Goal: Information Seeking & Learning: Learn about a topic

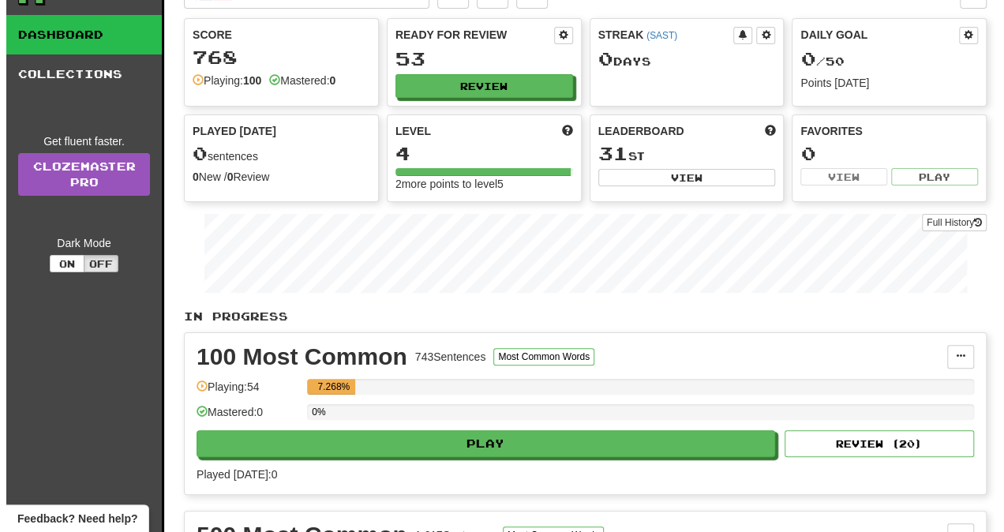
scroll to position [158, 0]
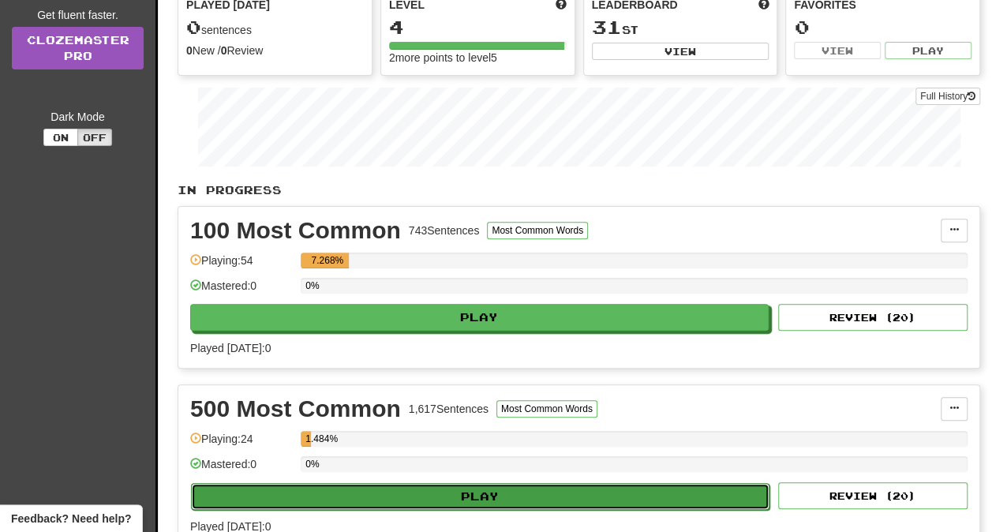
click at [352, 483] on button "Play" at bounding box center [480, 496] width 578 height 27
select select "**"
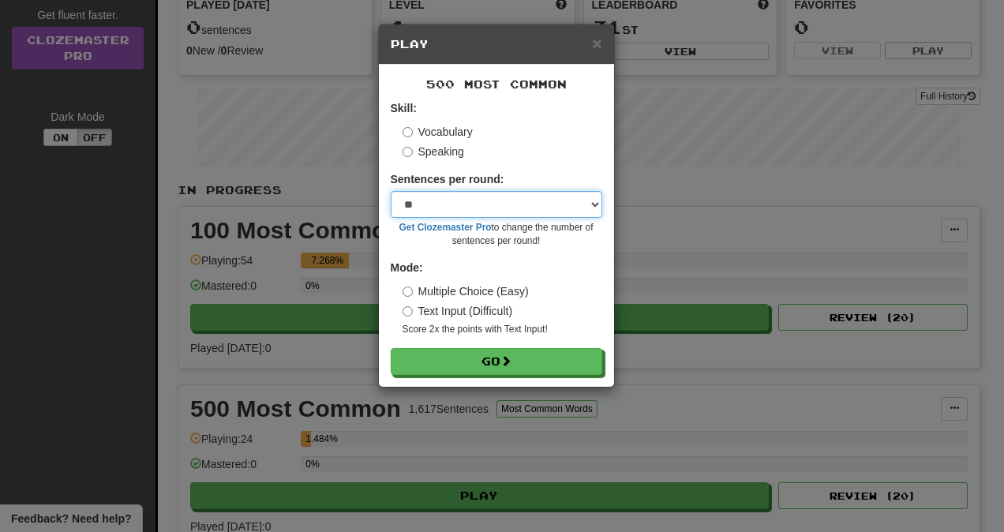
click at [492, 210] on select "* ** ** ** ** ** *** ********" at bounding box center [496, 204] width 211 height 27
click at [682, 349] on div "× Play 500 Most Common Skill: Vocabulary Speaking Sentences per round: * ** ** …" at bounding box center [502, 266] width 1004 height 532
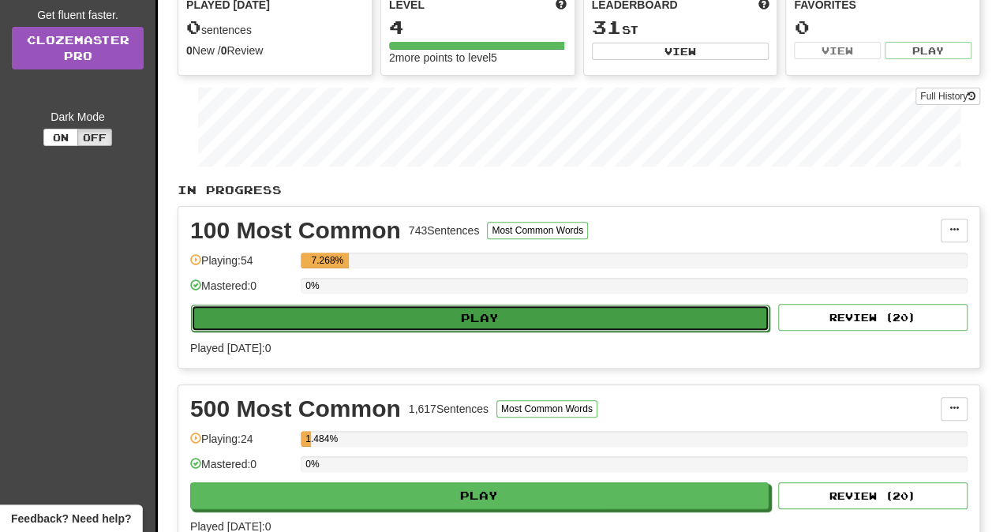
click at [500, 305] on button "Play" at bounding box center [480, 318] width 578 height 27
select select "**"
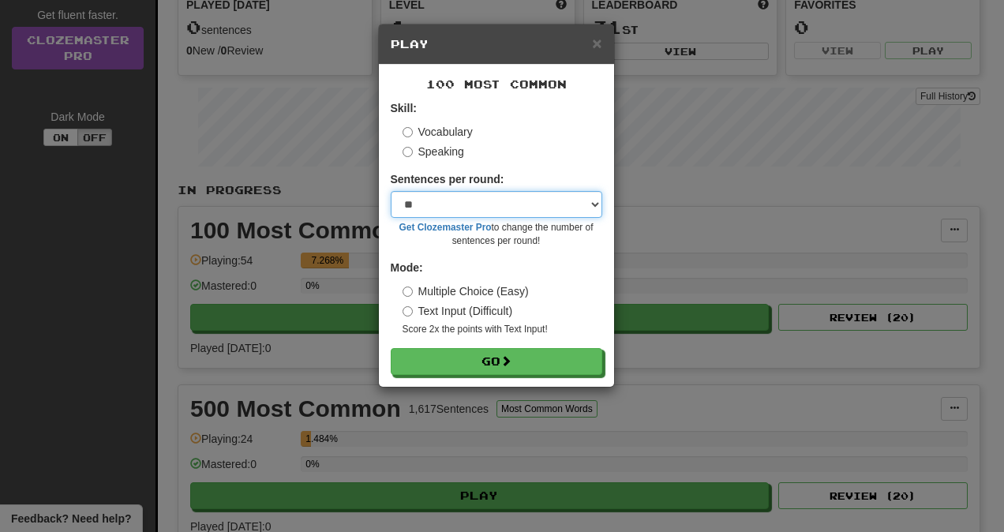
click at [537, 194] on select "* ** ** ** ** ** *** ********" at bounding box center [496, 204] width 211 height 27
click at [497, 430] on div "× Play 100 Most Common Skill: Vocabulary Speaking Sentences per round: * ** ** …" at bounding box center [502, 266] width 1004 height 532
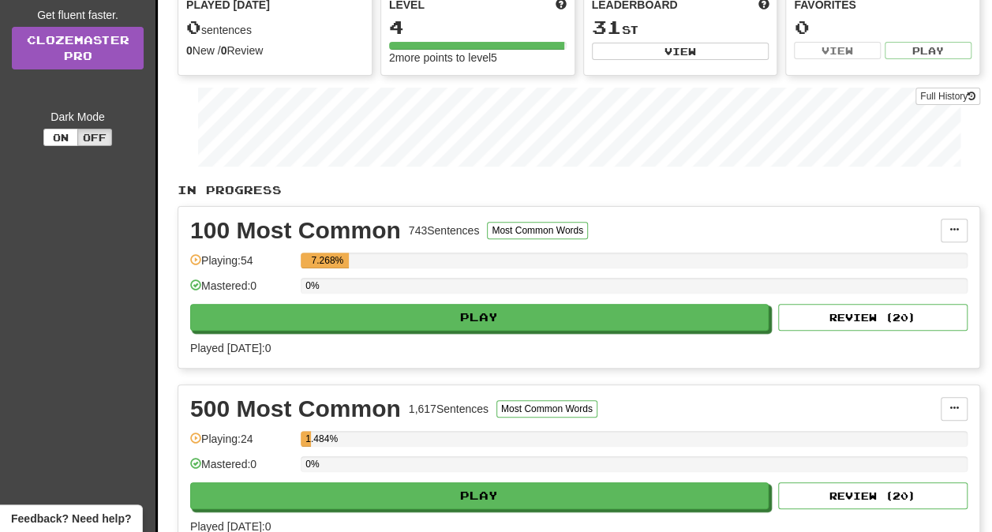
click at [565, 326] on div "100 Most Common 743 Sentences Most Common Words Manage Sentences Unpin from Das…" at bounding box center [578, 287] width 801 height 161
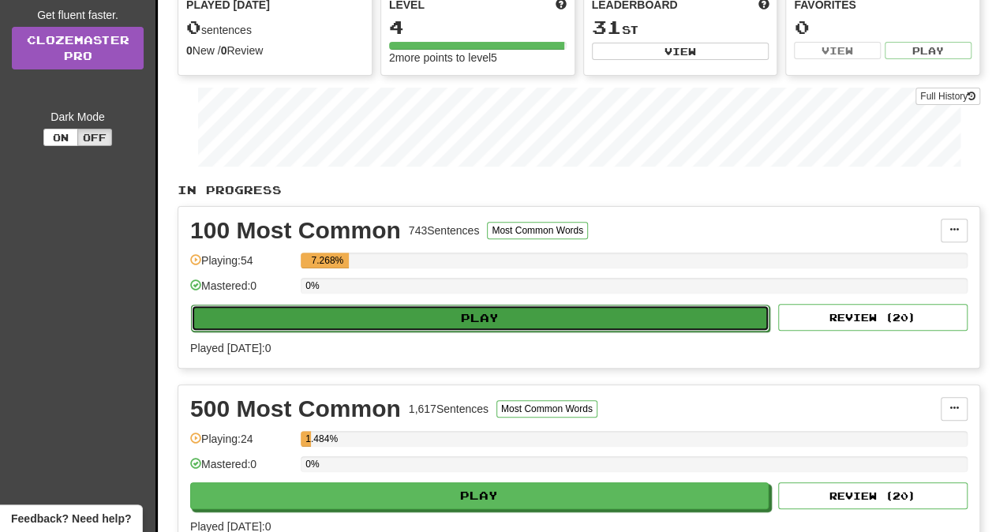
click at [563, 314] on button "Play" at bounding box center [480, 318] width 578 height 27
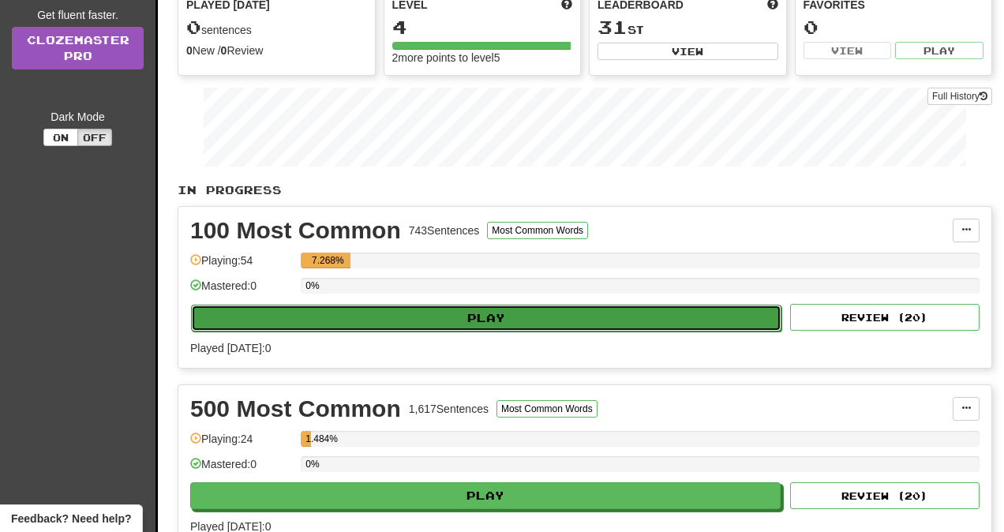
select select "**"
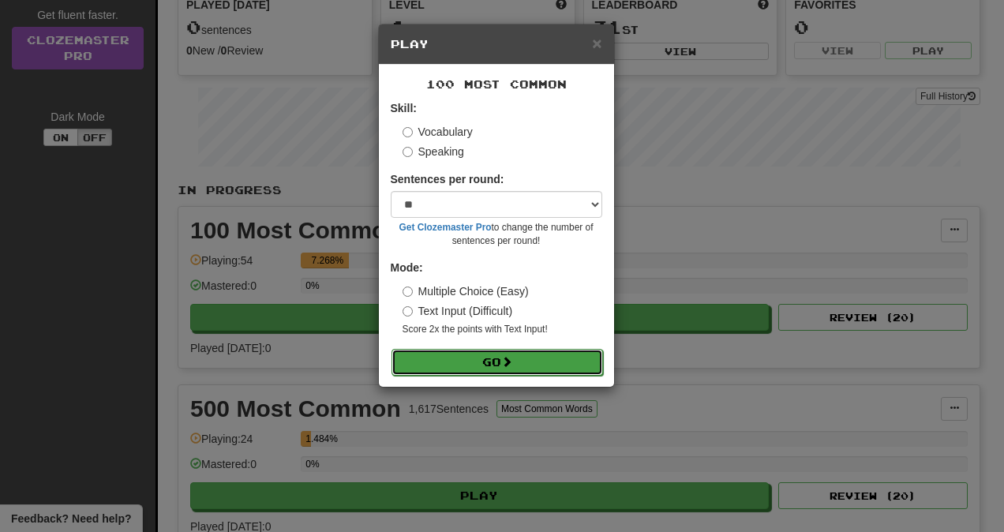
click at [529, 355] on button "Go" at bounding box center [496, 362] width 211 height 27
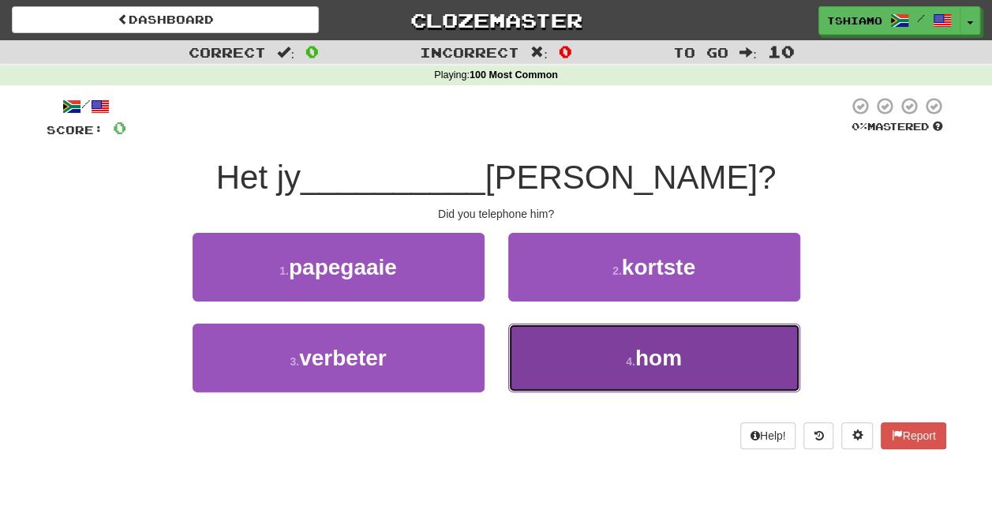
click at [623, 352] on button "4 . hom" at bounding box center [654, 357] width 292 height 69
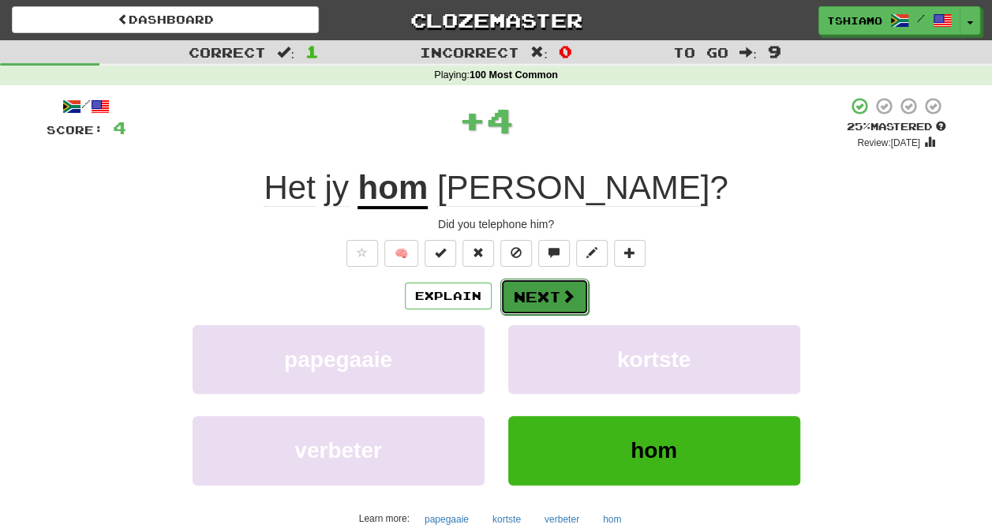
click at [573, 309] on button "Next" at bounding box center [544, 297] width 88 height 36
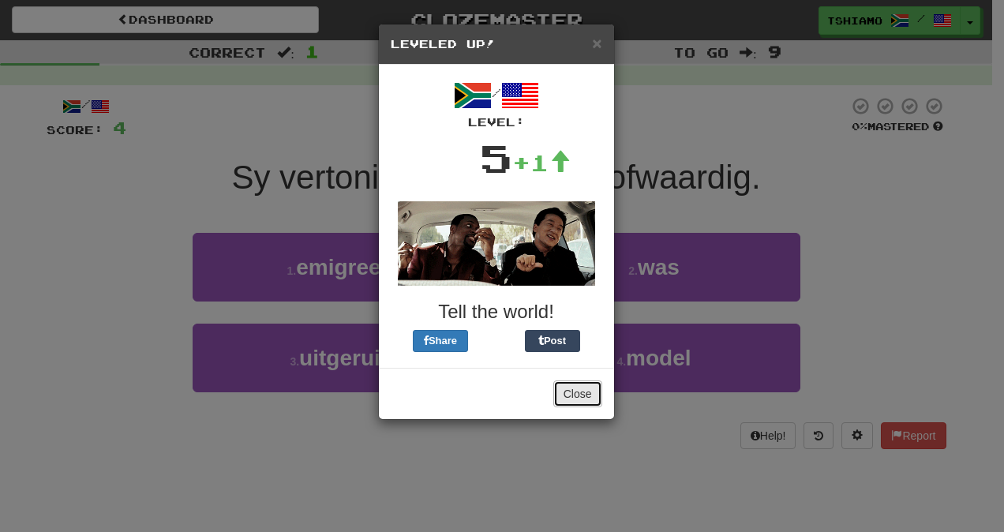
click at [584, 391] on button "Close" at bounding box center [577, 393] width 49 height 27
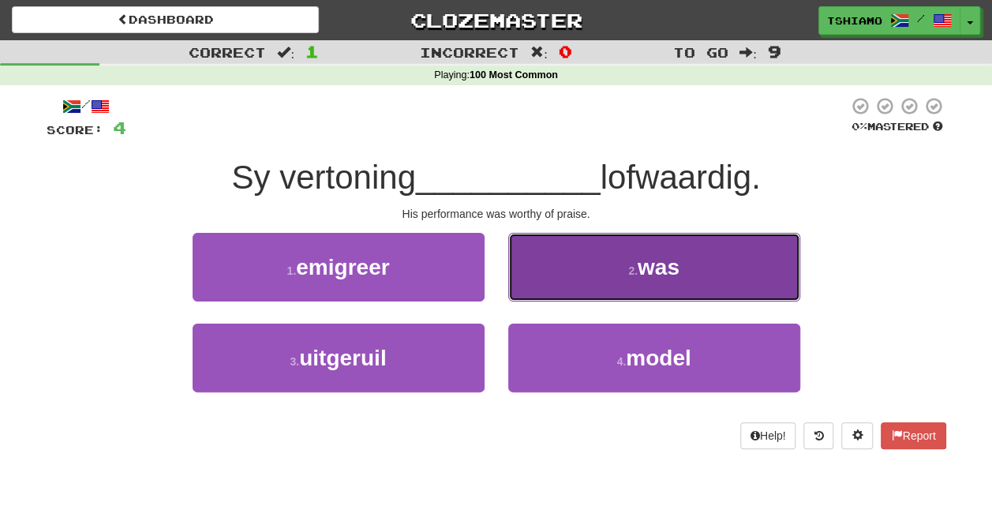
click at [566, 264] on button "2 . was" at bounding box center [654, 267] width 292 height 69
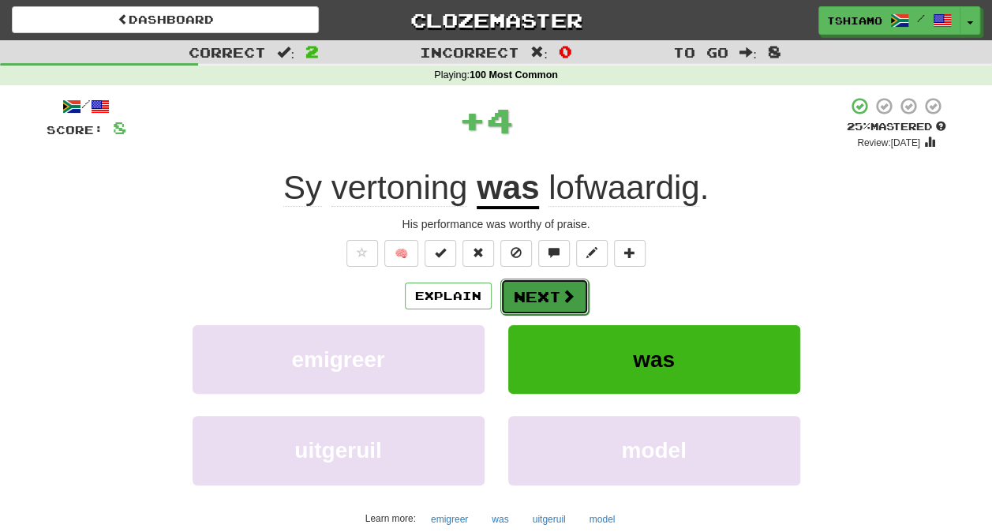
click at [555, 290] on button "Next" at bounding box center [544, 297] width 88 height 36
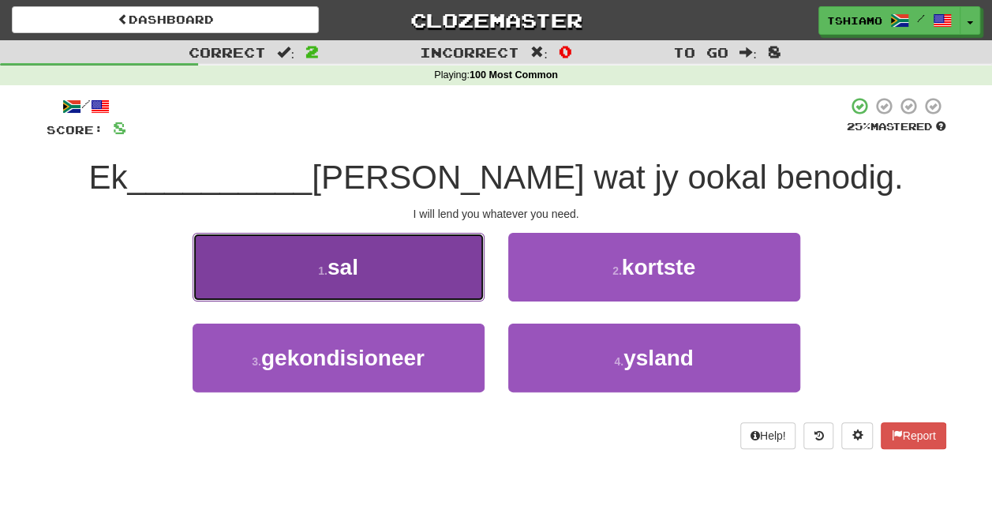
click at [465, 270] on button "1 . sal" at bounding box center [339, 267] width 292 height 69
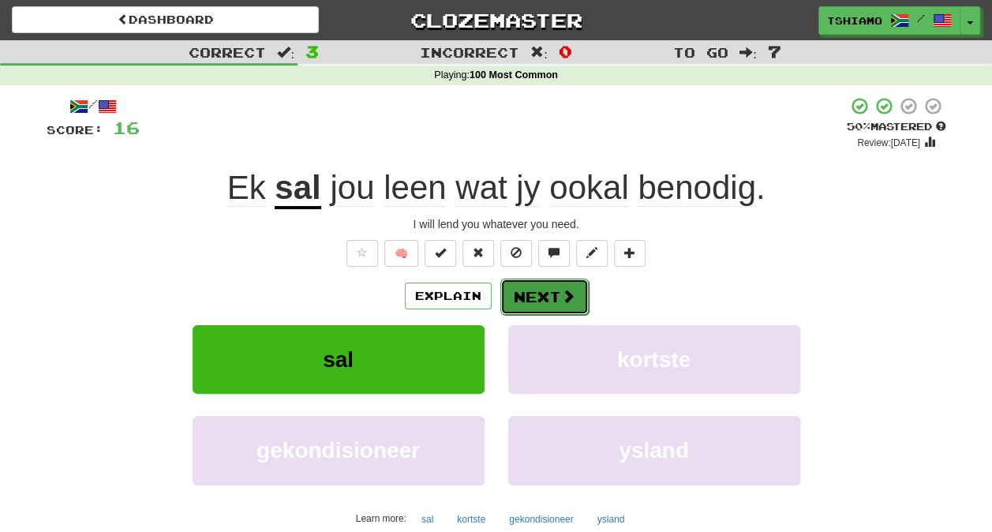
click at [547, 292] on button "Next" at bounding box center [544, 297] width 88 height 36
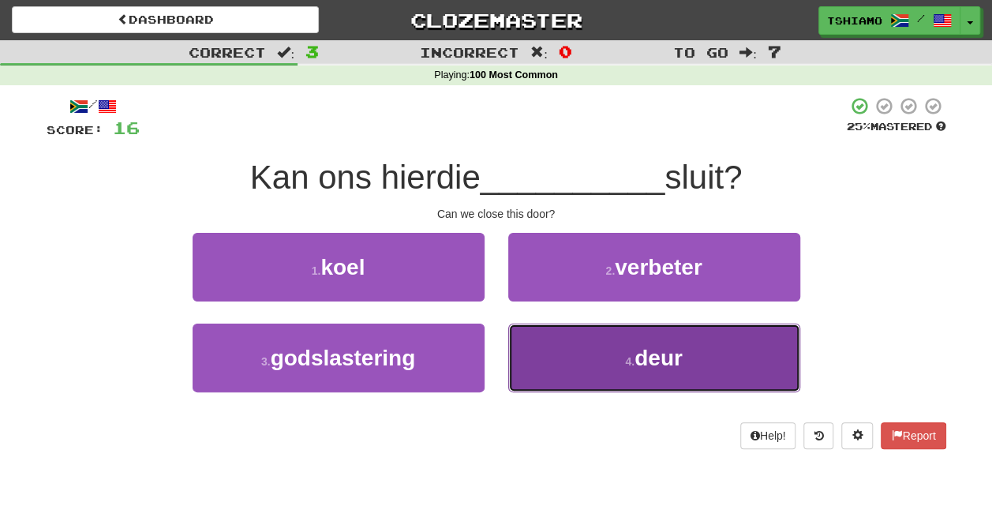
click at [591, 344] on button "4 . deur" at bounding box center [654, 357] width 292 height 69
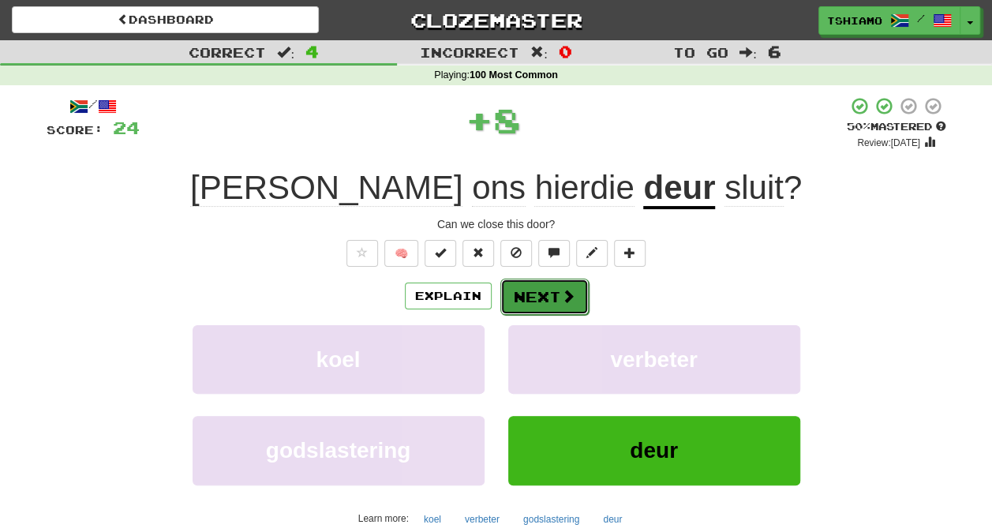
click at [549, 293] on button "Next" at bounding box center [544, 297] width 88 height 36
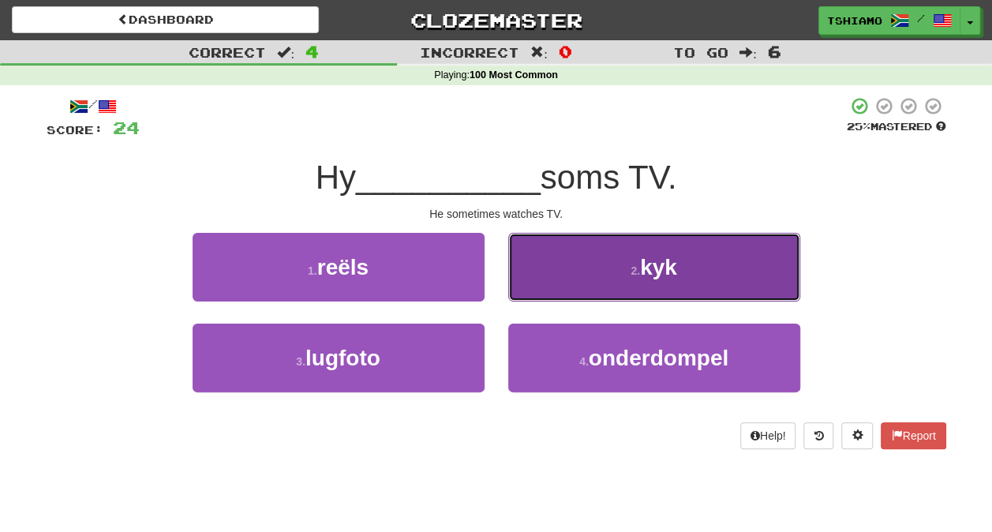
click at [540, 264] on button "2 . kyk" at bounding box center [654, 267] width 292 height 69
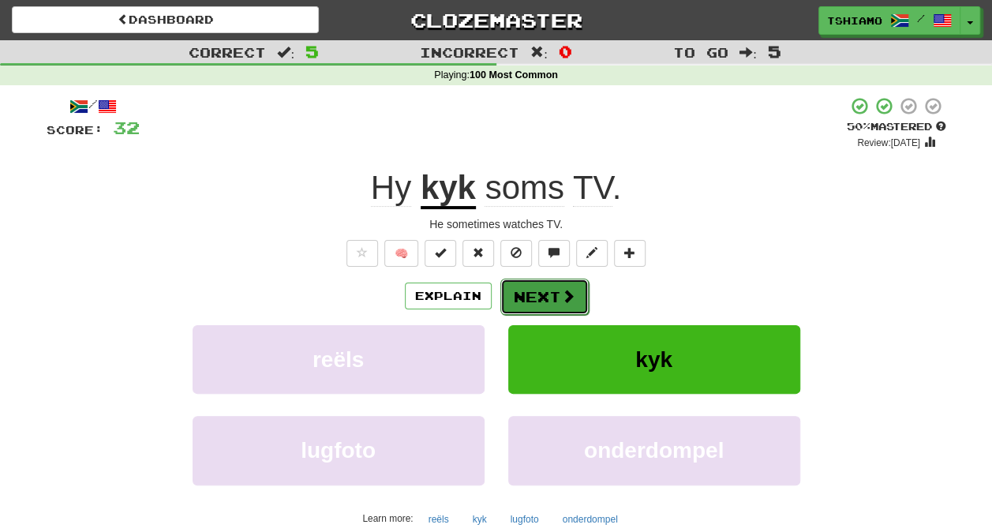
click at [544, 290] on button "Next" at bounding box center [544, 297] width 88 height 36
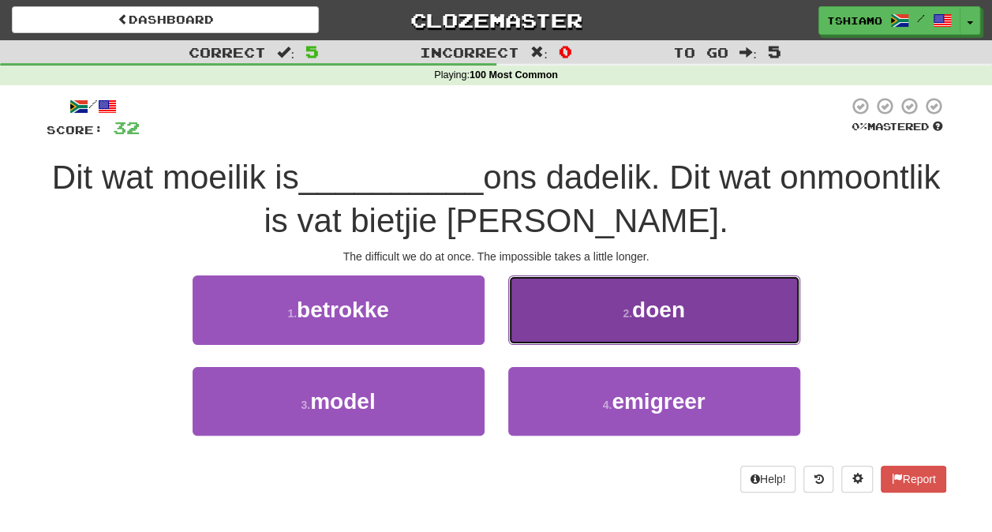
click at [570, 284] on button "2 . doen" at bounding box center [654, 309] width 292 height 69
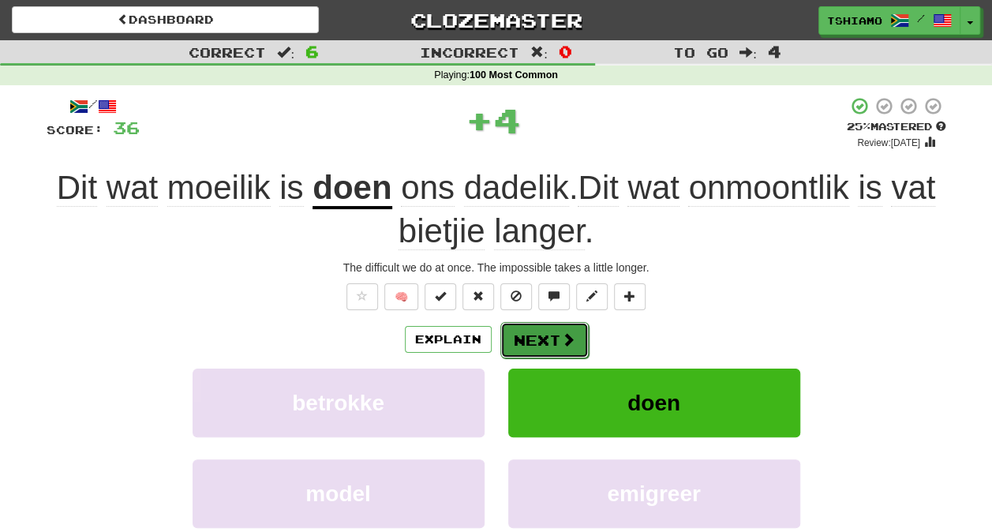
click at [565, 338] on span at bounding box center [568, 339] width 14 height 14
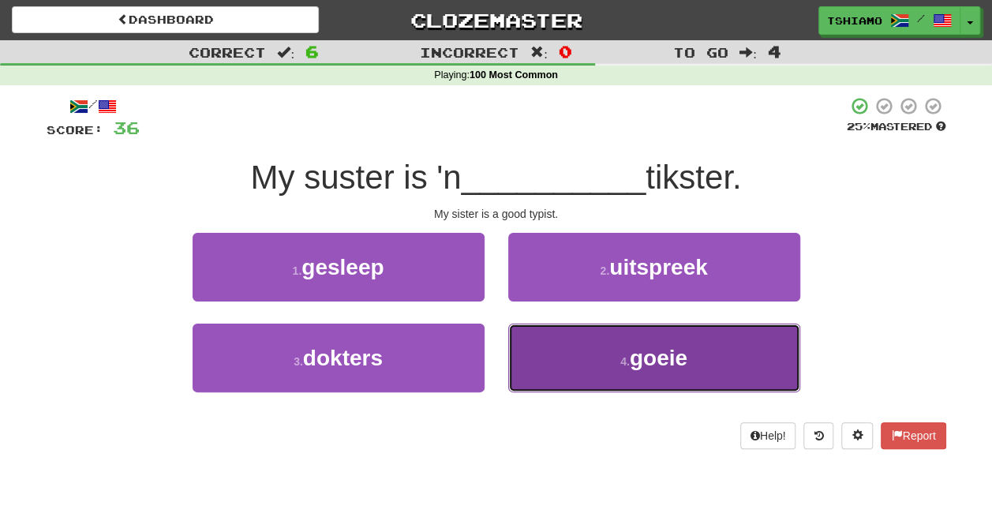
click at [568, 342] on button "4 . goeie" at bounding box center [654, 357] width 292 height 69
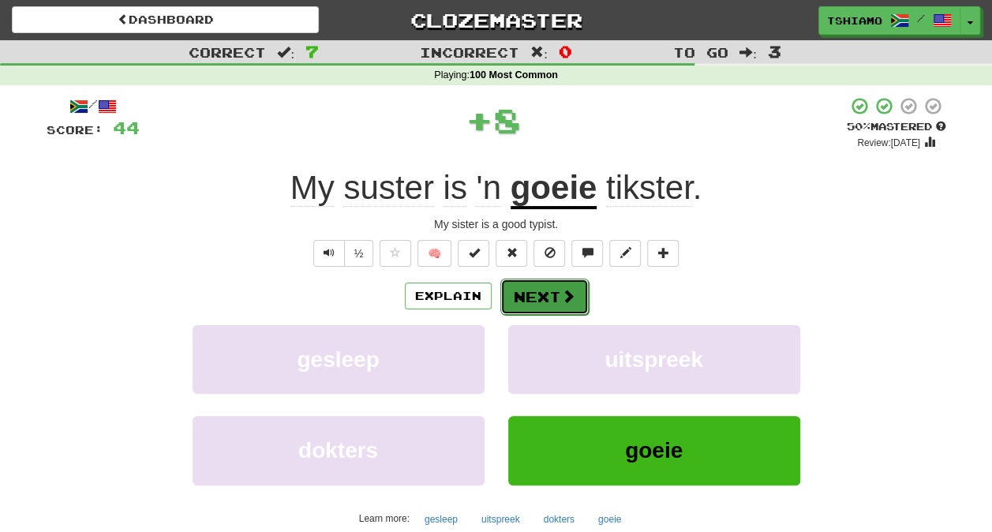
click at [540, 301] on button "Next" at bounding box center [544, 297] width 88 height 36
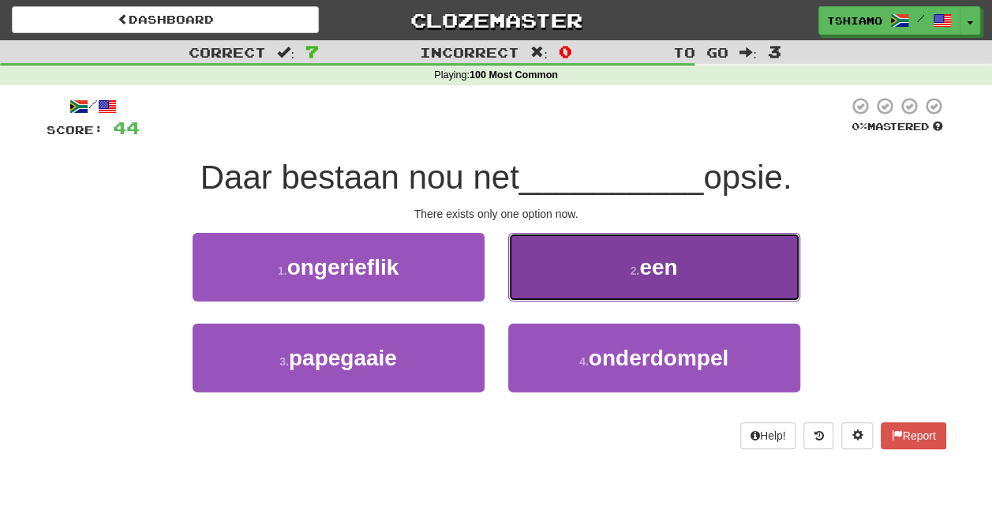
click at [581, 271] on button "2 . een" at bounding box center [654, 267] width 292 height 69
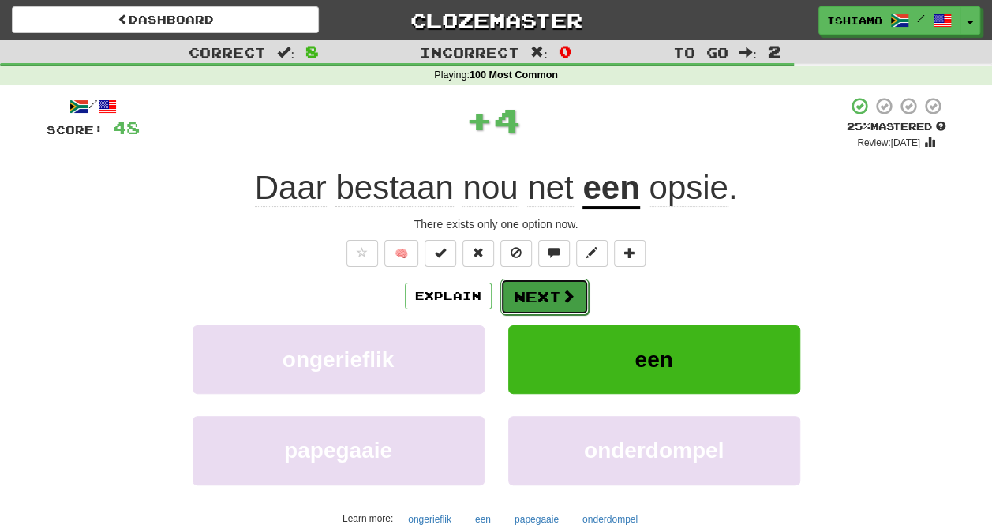
click at [561, 293] on span at bounding box center [568, 296] width 14 height 14
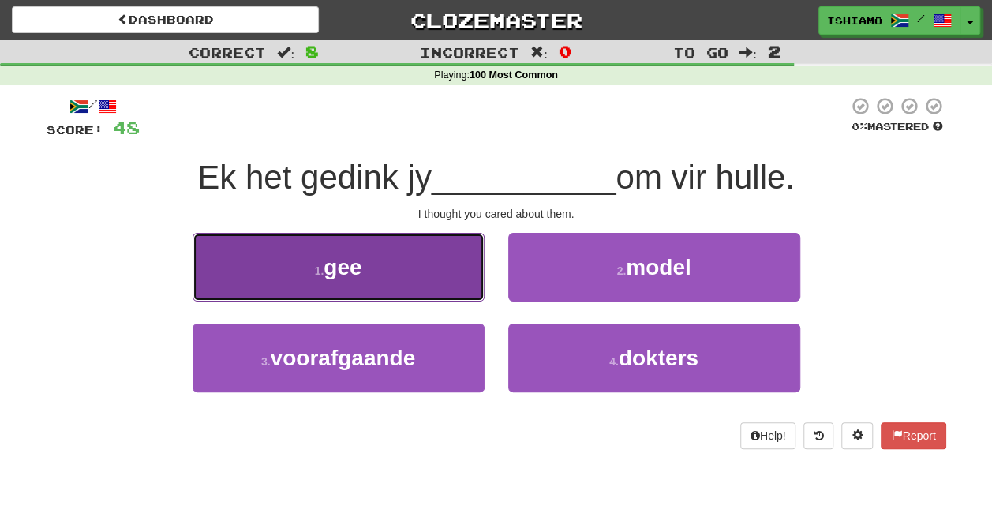
click at [448, 260] on button "1 . gee" at bounding box center [339, 267] width 292 height 69
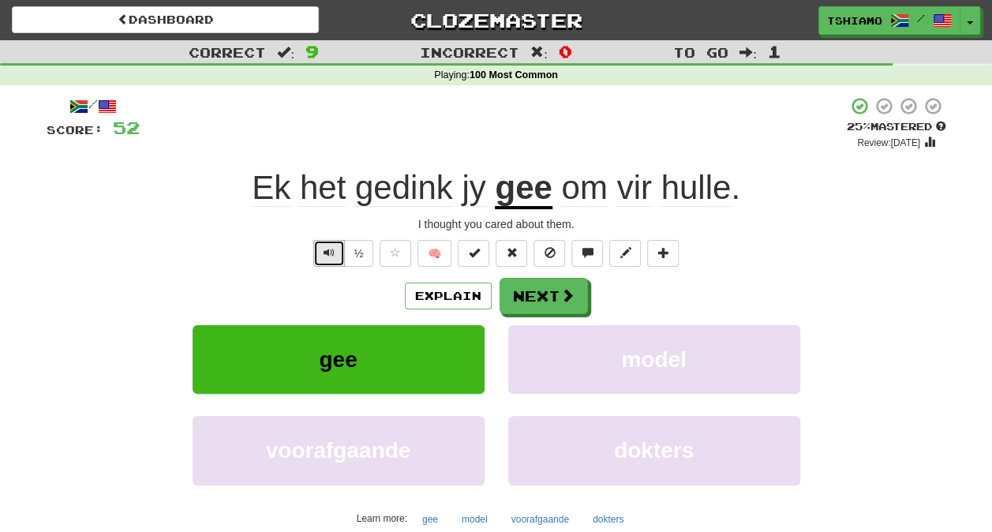
click at [320, 252] on button "Text-to-speech controls" at bounding box center [329, 253] width 32 height 27
click at [323, 248] on button "Text-to-speech controls" at bounding box center [329, 253] width 32 height 27
click at [313, 247] on div "½" at bounding box center [342, 253] width 64 height 27
click at [322, 253] on button "Text-to-speech controls" at bounding box center [329, 253] width 32 height 27
click at [519, 289] on button "Next" at bounding box center [544, 297] width 88 height 36
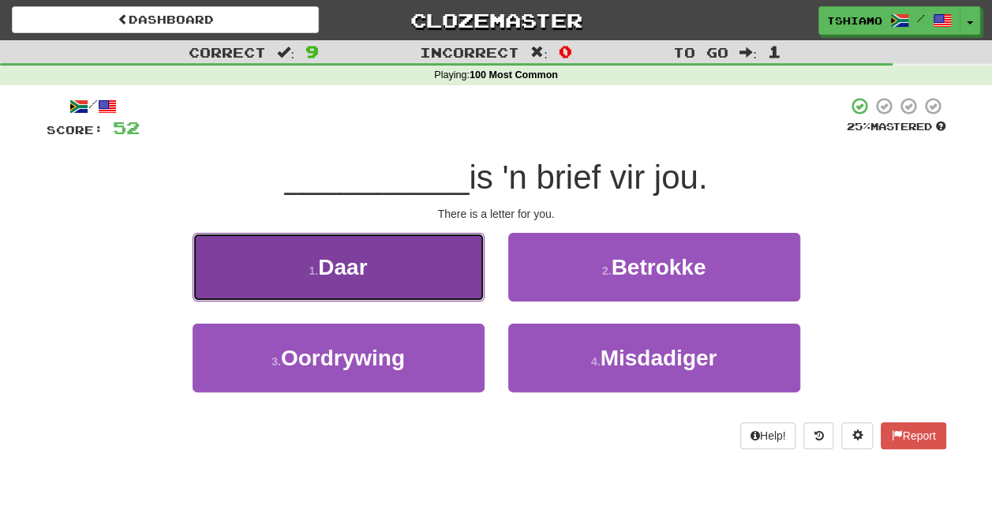
click at [463, 279] on button "1 . Daar" at bounding box center [339, 267] width 292 height 69
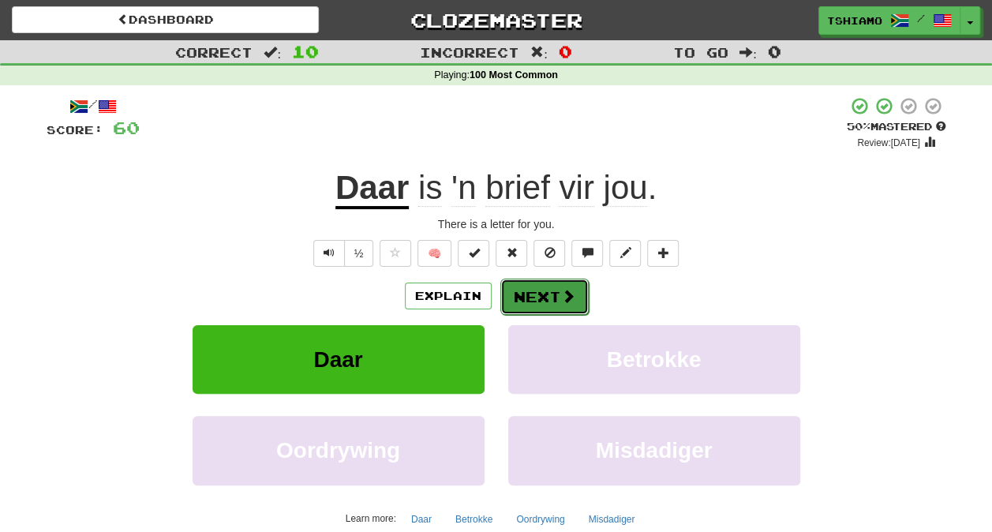
click at [538, 294] on button "Next" at bounding box center [544, 297] width 88 height 36
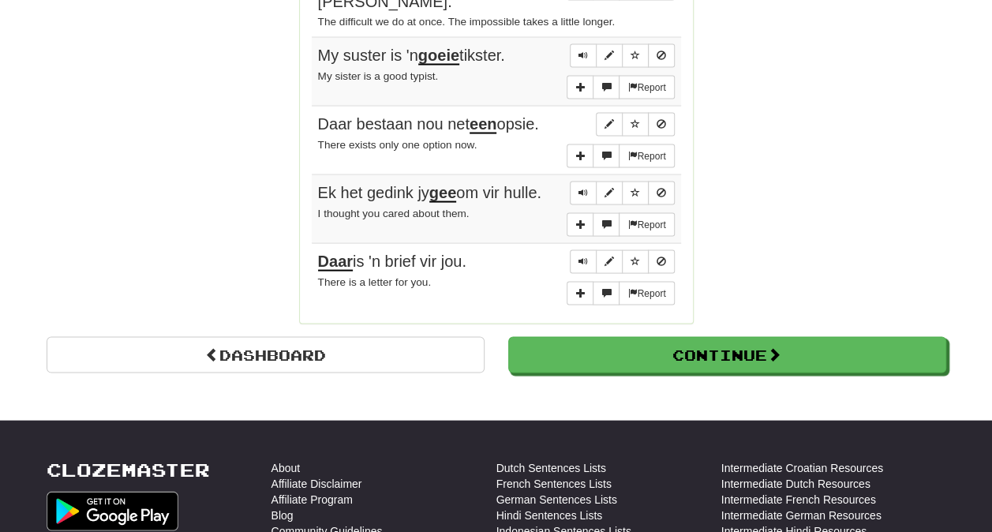
scroll to position [1483, 0]
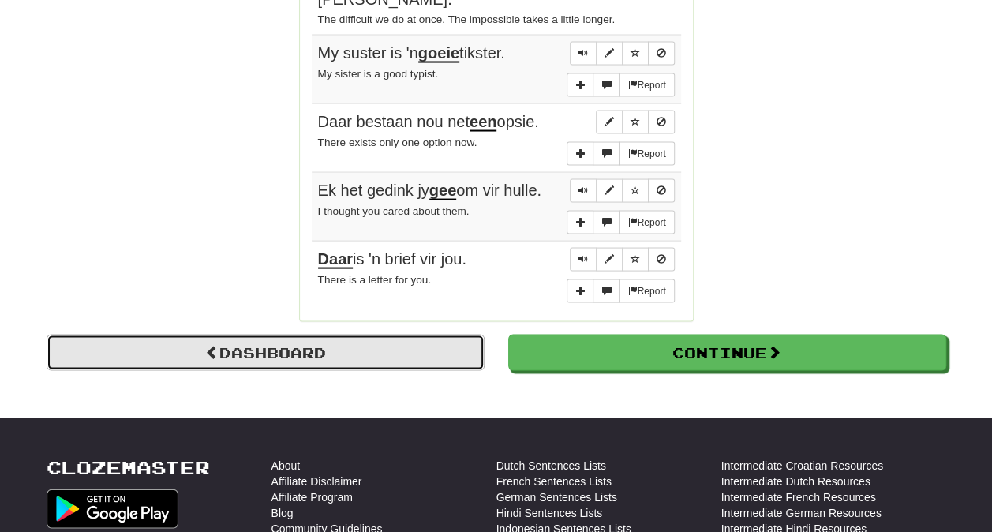
click at [432, 334] on link "Dashboard" at bounding box center [266, 352] width 438 height 36
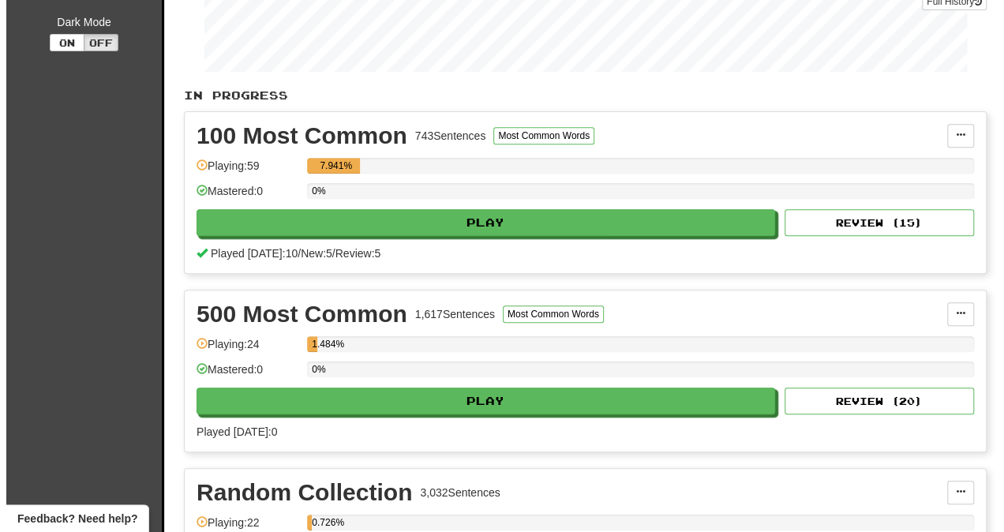
scroll to position [284, 0]
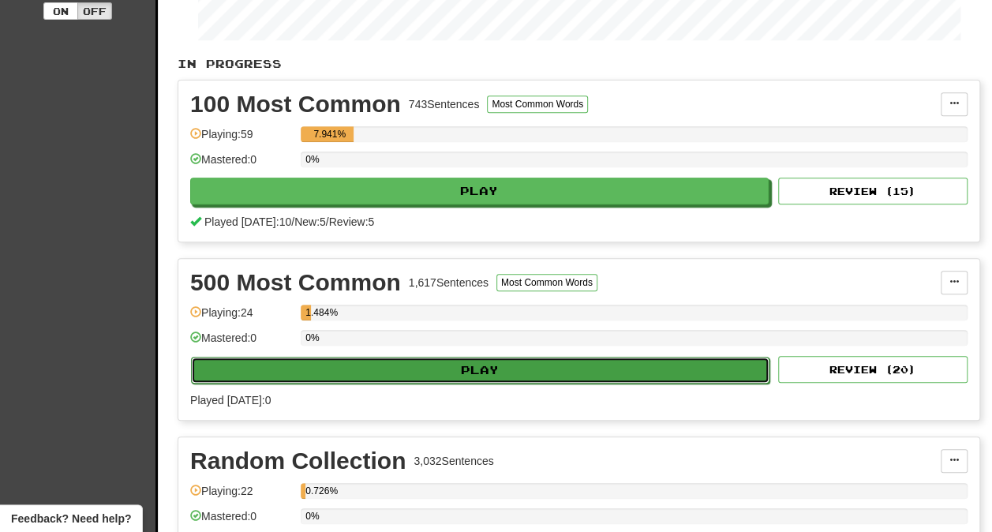
click at [394, 358] on button "Play" at bounding box center [480, 370] width 578 height 27
select select "**"
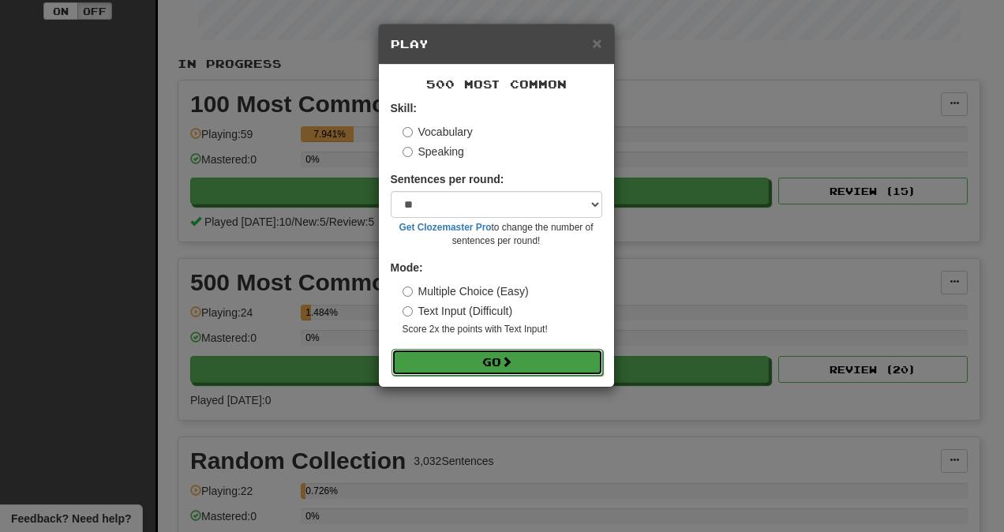
click at [462, 351] on button "Go" at bounding box center [496, 362] width 211 height 27
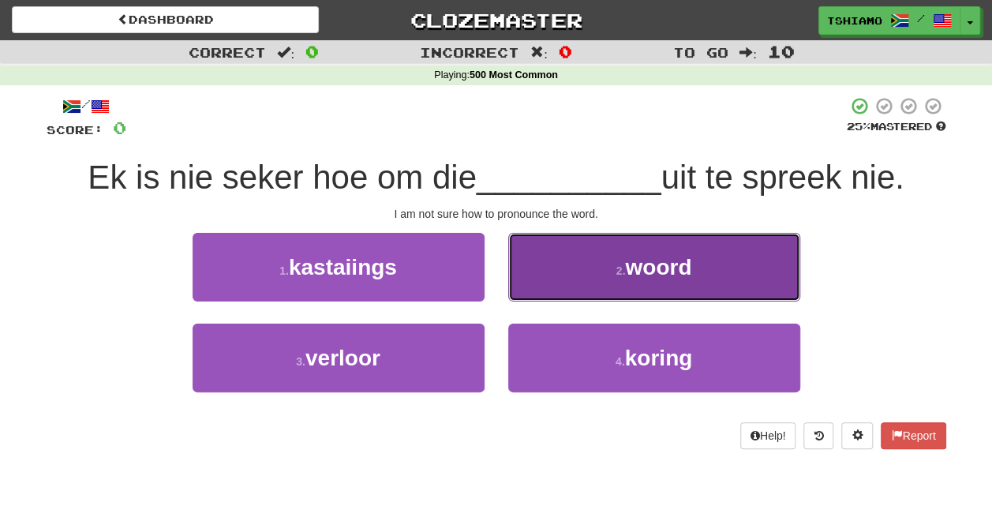
click at [543, 263] on button "2 . woord" at bounding box center [654, 267] width 292 height 69
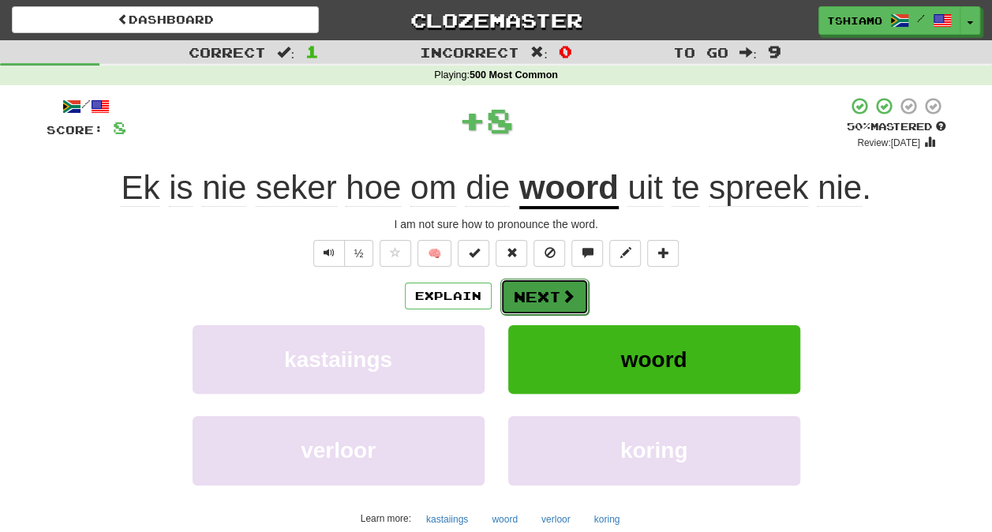
click at [543, 290] on button "Next" at bounding box center [544, 297] width 88 height 36
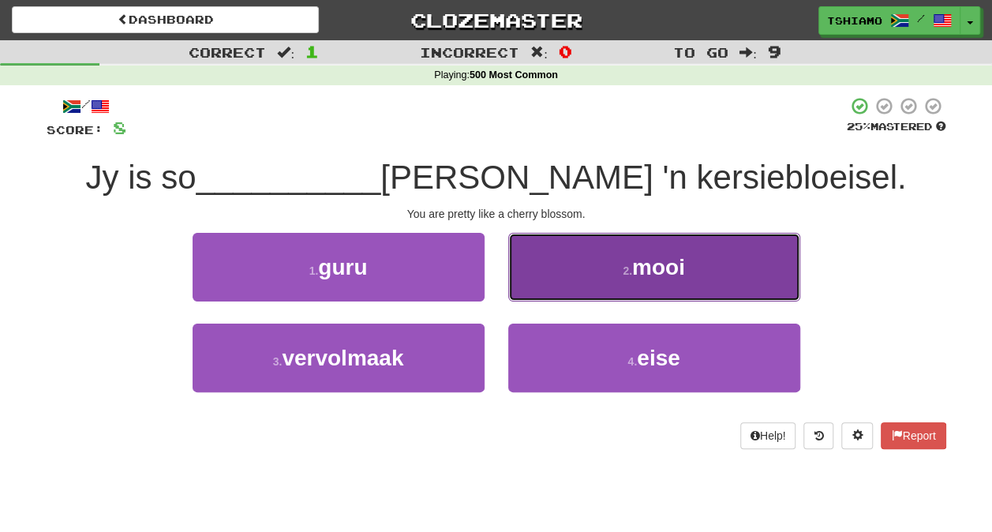
click at [587, 276] on button "2 . mooi" at bounding box center [654, 267] width 292 height 69
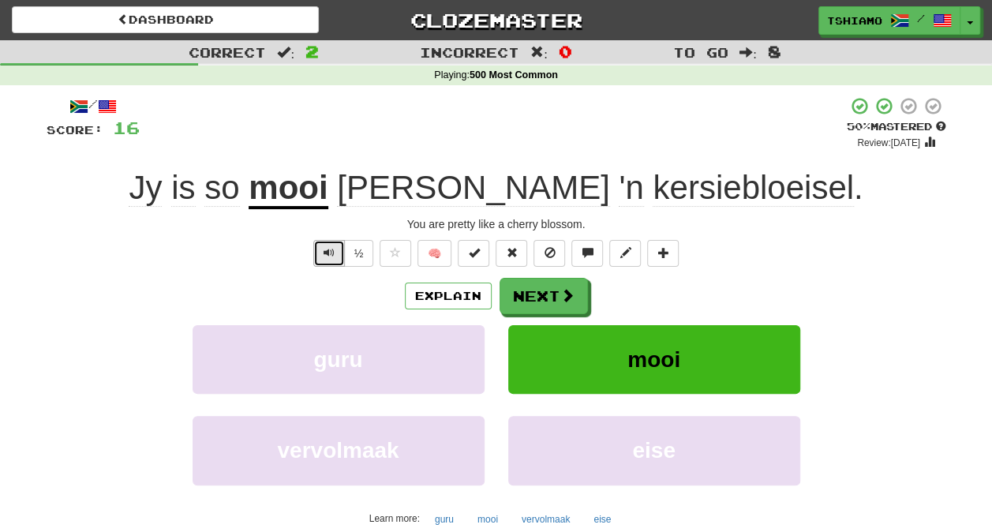
click at [330, 258] on span "Text-to-speech controls" at bounding box center [328, 252] width 11 height 11
click at [327, 254] on span "Text-to-speech controls" at bounding box center [328, 252] width 11 height 11
click at [557, 289] on button "Next" at bounding box center [544, 297] width 88 height 36
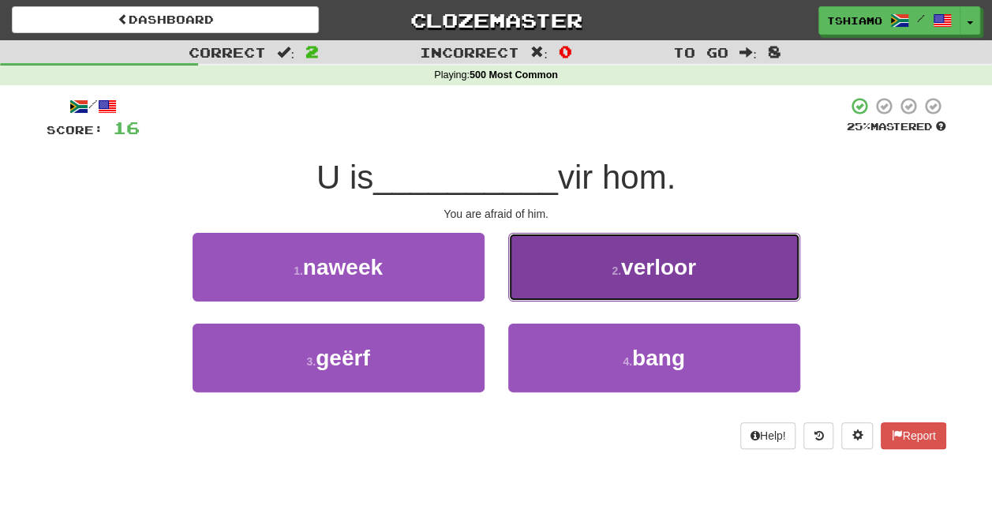
click at [614, 271] on small "2 ." at bounding box center [615, 270] width 9 height 13
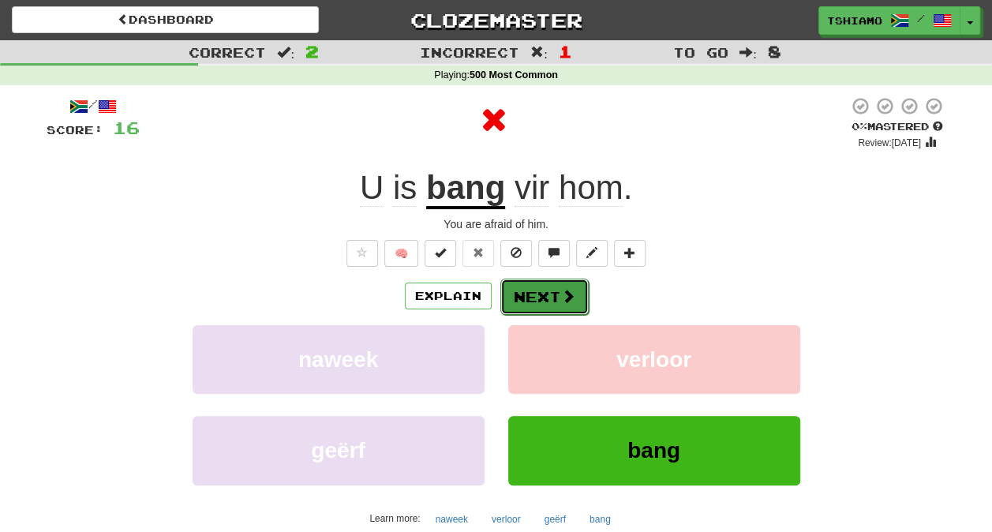
click at [544, 293] on button "Next" at bounding box center [544, 297] width 88 height 36
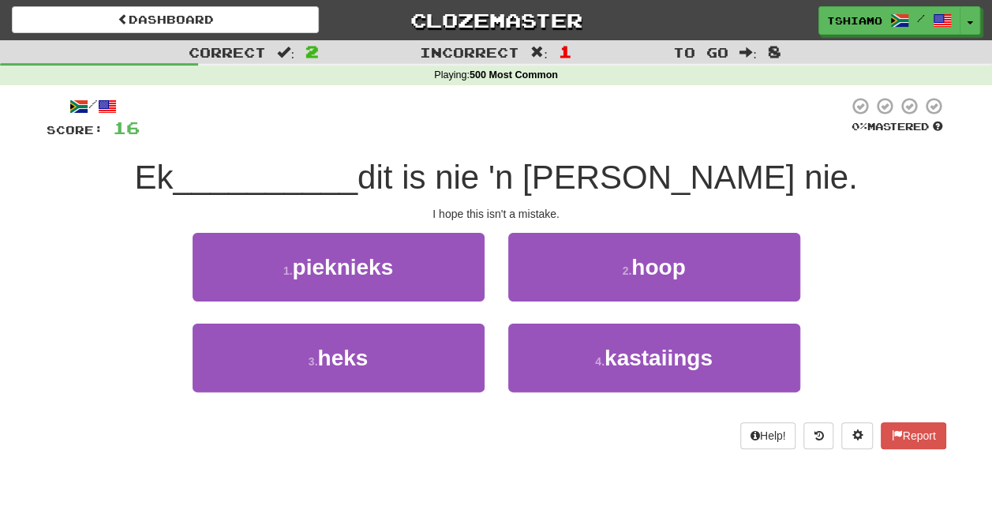
click at [926, 122] on div "0 % Mastered" at bounding box center [897, 127] width 98 height 14
click at [885, 212] on div "I hope this isn't a mistake." at bounding box center [496, 214] width 899 height 16
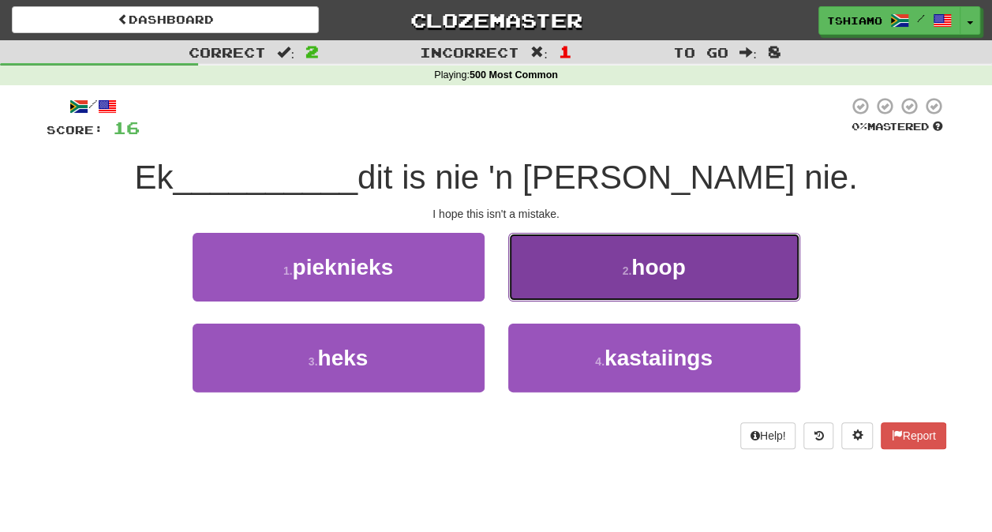
click at [532, 238] on button "2 . hoop" at bounding box center [654, 267] width 292 height 69
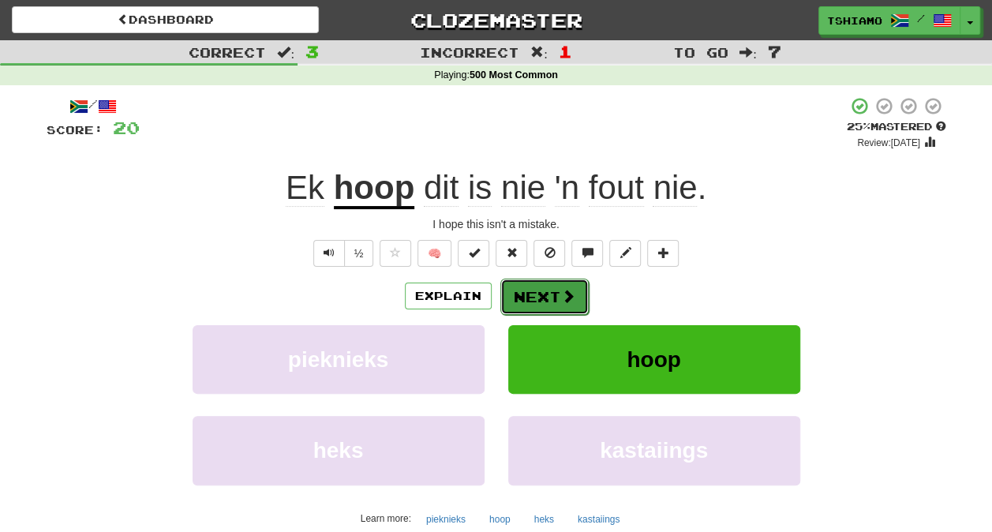
click at [546, 290] on button "Next" at bounding box center [544, 297] width 88 height 36
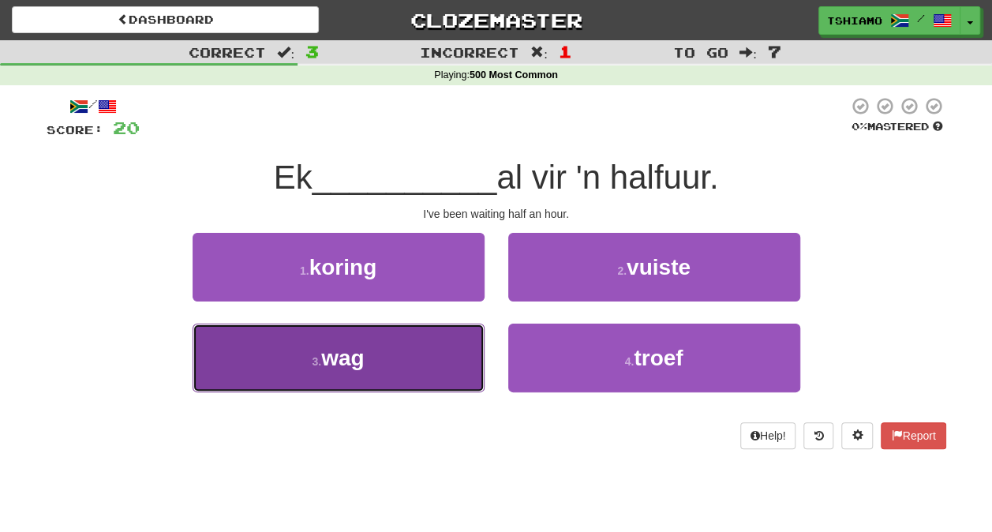
click at [463, 344] on button "3 . wag" at bounding box center [339, 357] width 292 height 69
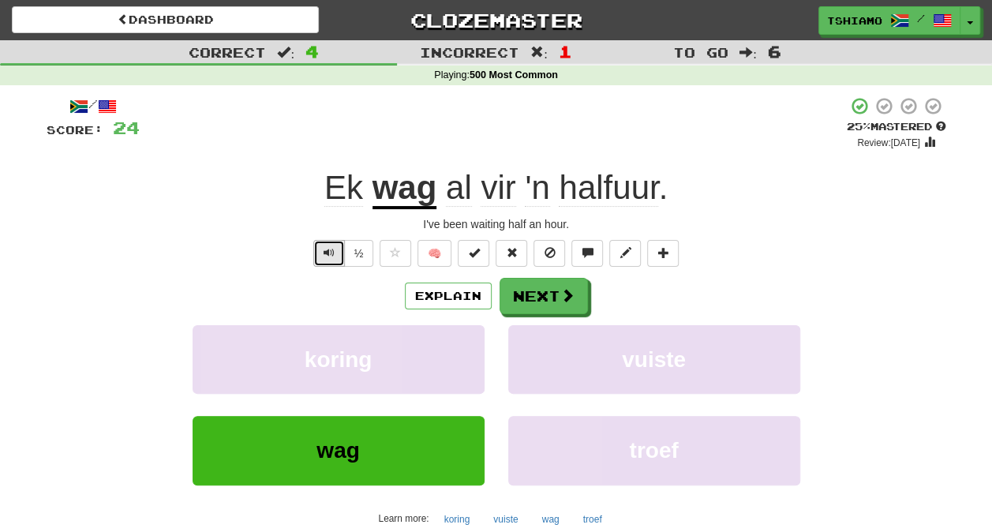
click at [339, 252] on button "Text-to-speech controls" at bounding box center [329, 253] width 32 height 27
click at [521, 293] on button "Next" at bounding box center [544, 297] width 88 height 36
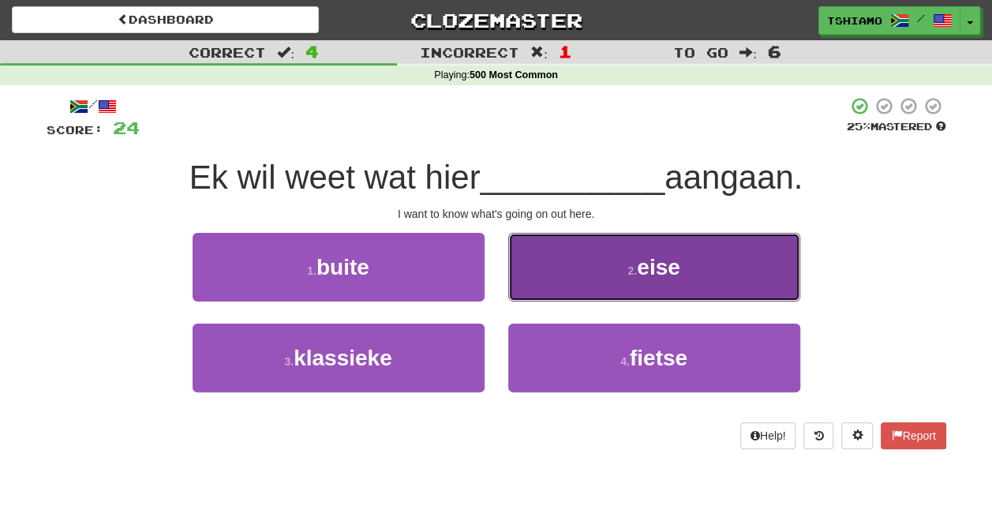
click at [555, 282] on button "2 . eise" at bounding box center [654, 267] width 292 height 69
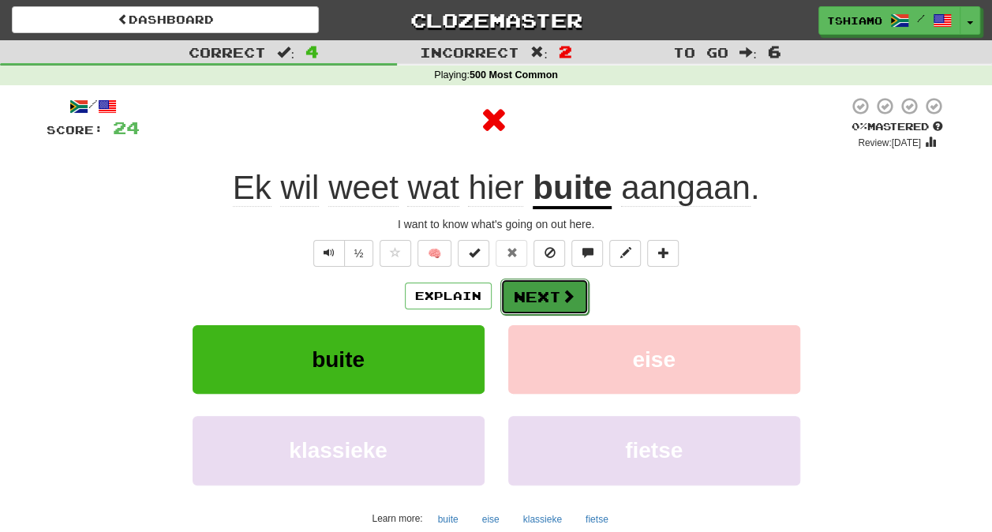
click at [534, 297] on button "Next" at bounding box center [544, 297] width 88 height 36
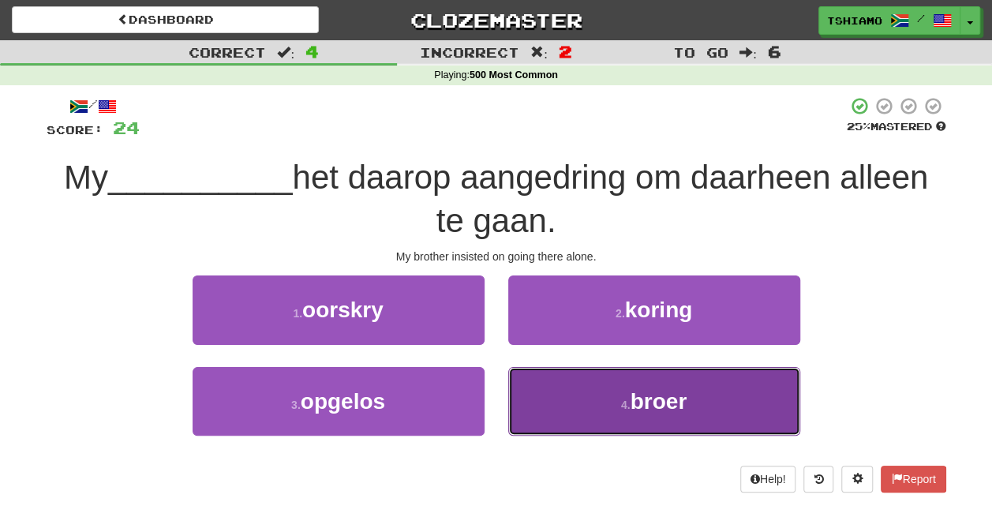
click at [555, 391] on button "4 . broer" at bounding box center [654, 401] width 292 height 69
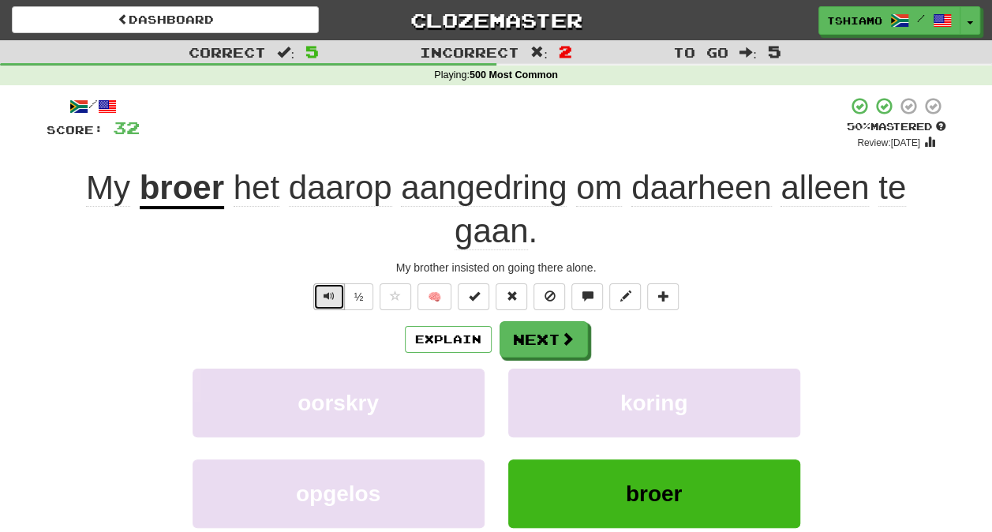
click at [327, 300] on span "Text-to-speech controls" at bounding box center [328, 295] width 11 height 11
click at [518, 336] on button "Next" at bounding box center [544, 340] width 88 height 36
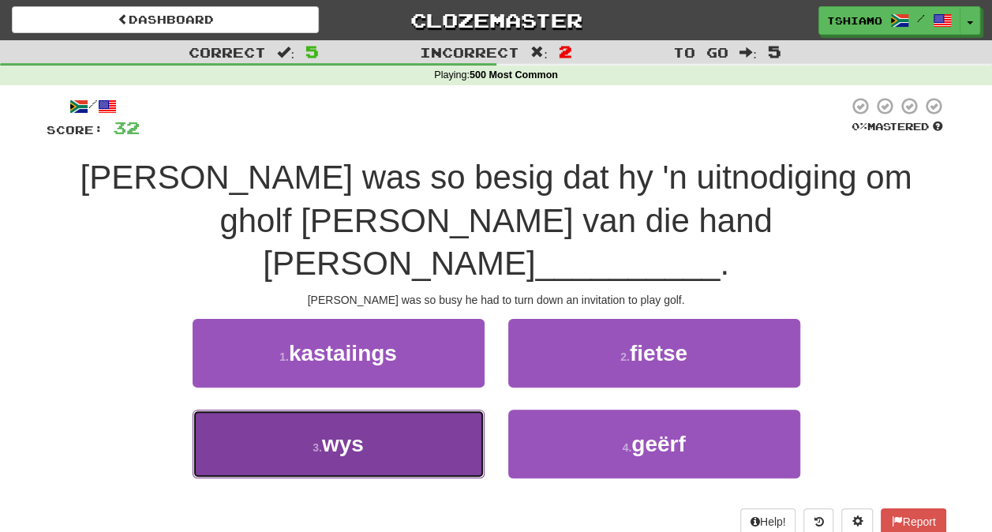
click at [447, 409] on button "3 . wys" at bounding box center [339, 443] width 292 height 69
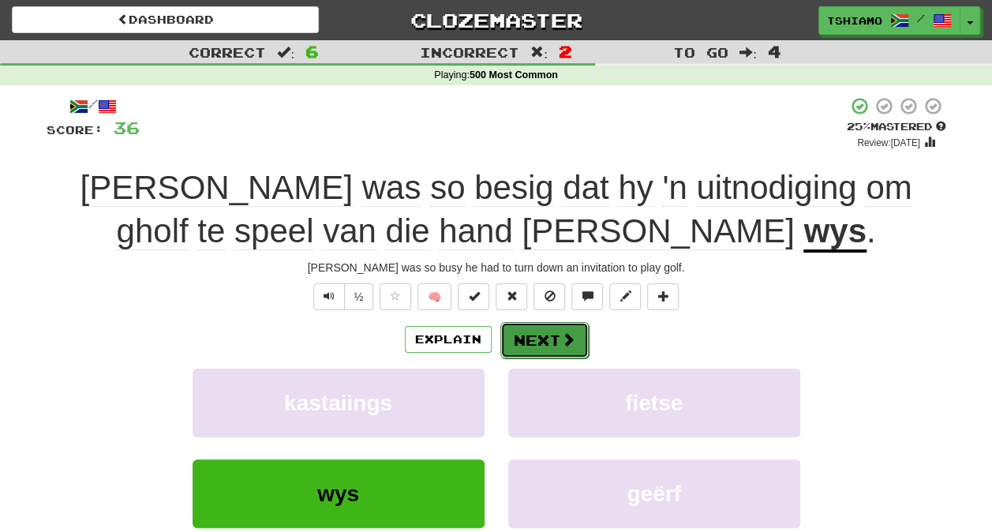
click at [525, 346] on button "Next" at bounding box center [544, 340] width 88 height 36
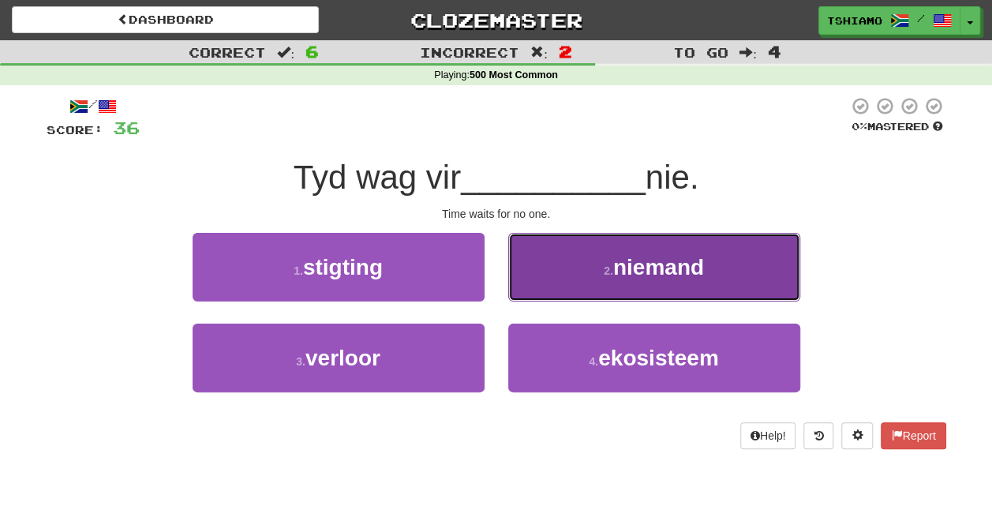
click at [530, 281] on button "2 . niemand" at bounding box center [654, 267] width 292 height 69
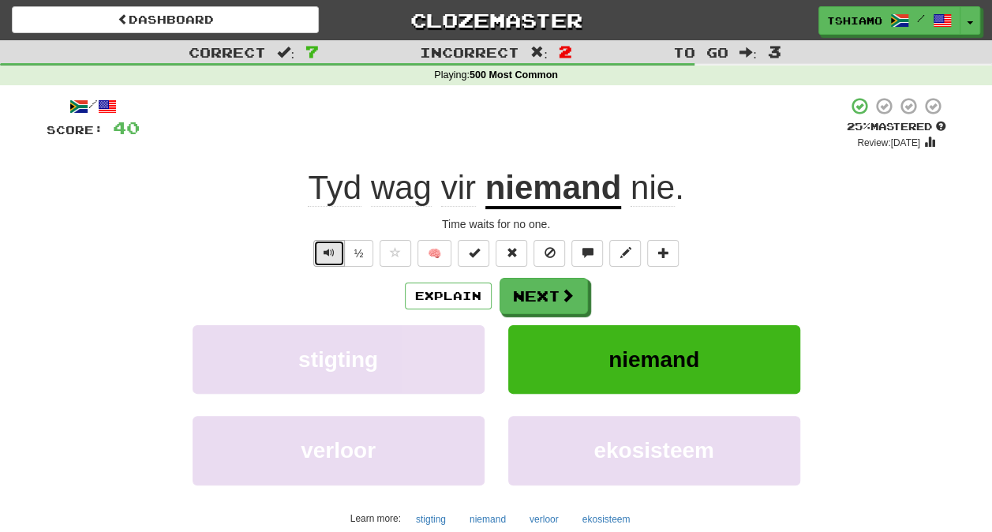
click at [334, 247] on span "Text-to-speech controls" at bounding box center [328, 252] width 11 height 11
click at [322, 248] on button "Text-to-speech controls" at bounding box center [329, 253] width 32 height 27
click at [552, 309] on button "Next" at bounding box center [544, 297] width 88 height 36
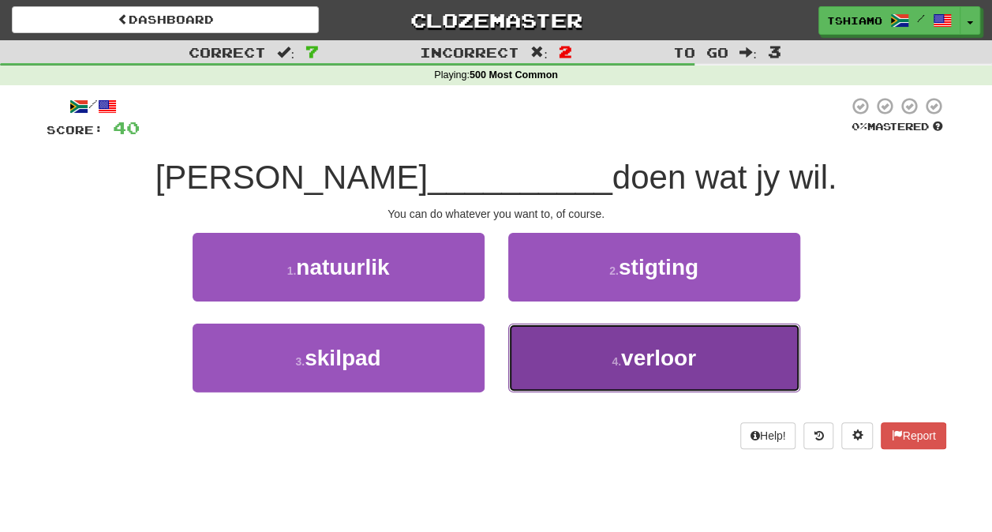
click at [630, 355] on span "verloor" at bounding box center [658, 358] width 75 height 24
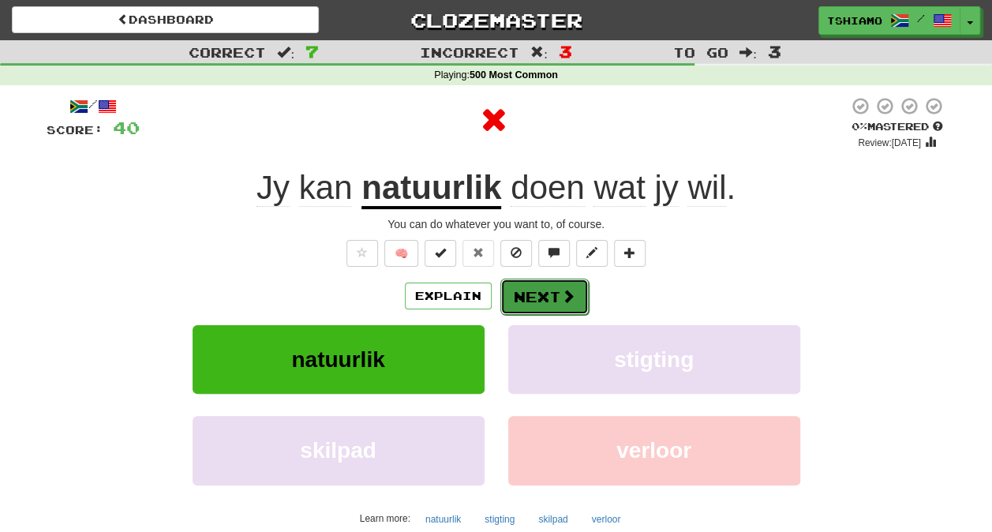
click at [531, 301] on button "Next" at bounding box center [544, 297] width 88 height 36
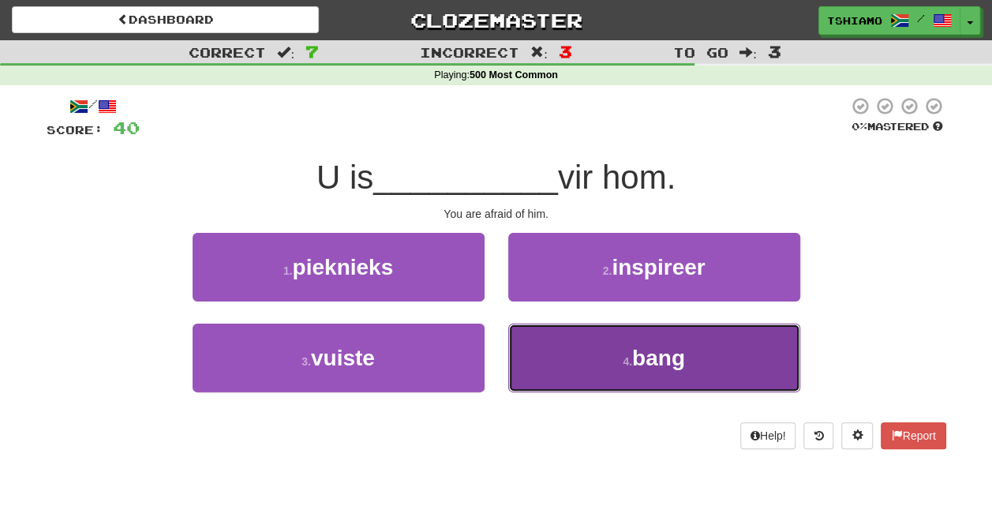
click at [632, 355] on small "4 ." at bounding box center [627, 361] width 9 height 13
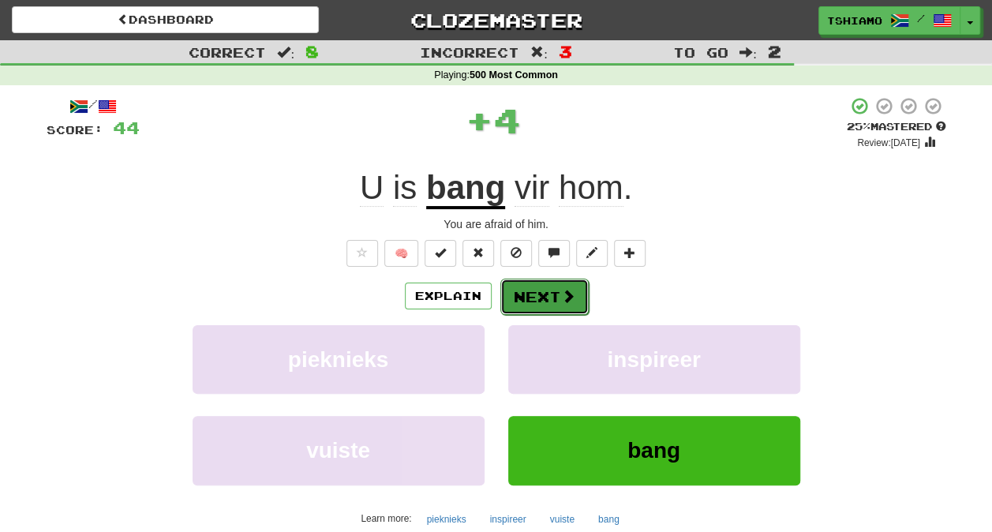
click at [548, 302] on button "Next" at bounding box center [544, 297] width 88 height 36
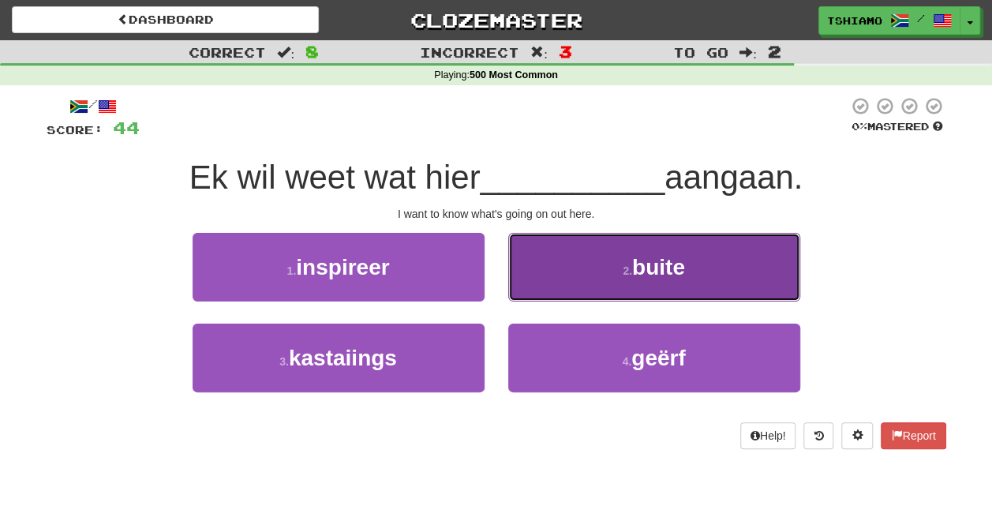
click at [581, 271] on button "2 . buite" at bounding box center [654, 267] width 292 height 69
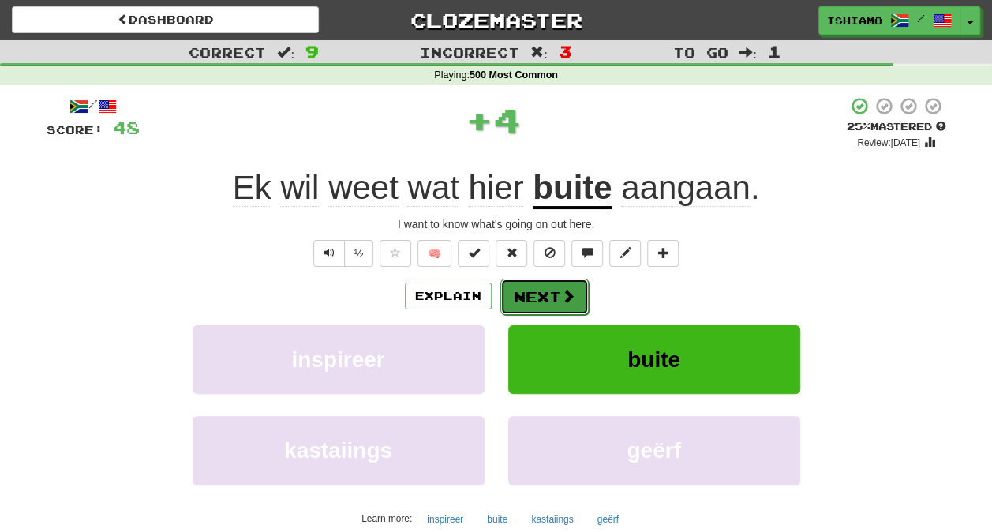
click at [554, 305] on button "Next" at bounding box center [544, 297] width 88 height 36
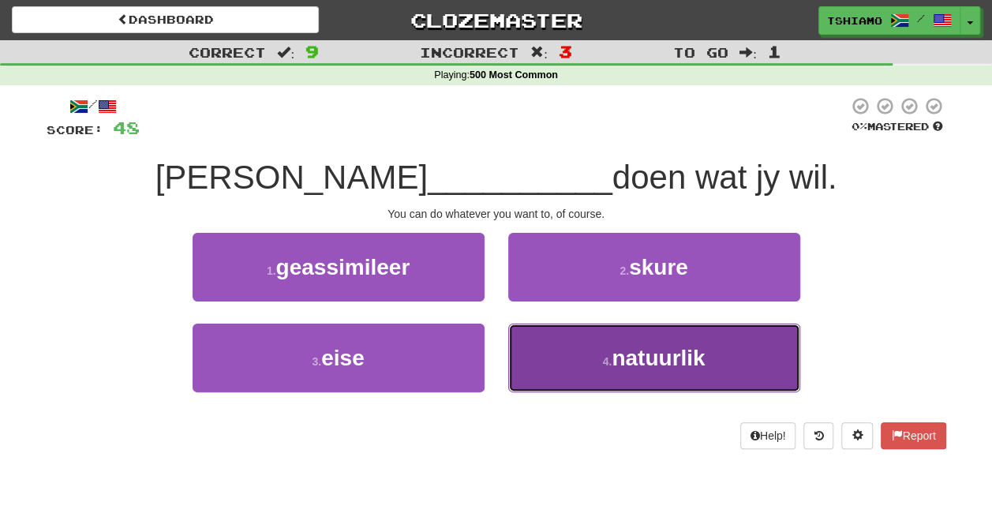
click at [558, 364] on button "4 . natuurlik" at bounding box center [654, 357] width 292 height 69
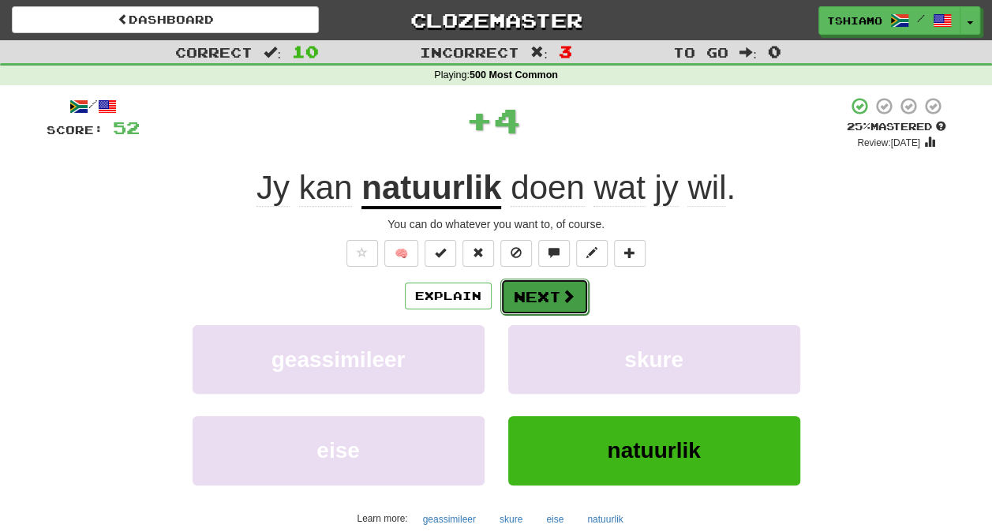
click at [529, 290] on button "Next" at bounding box center [544, 297] width 88 height 36
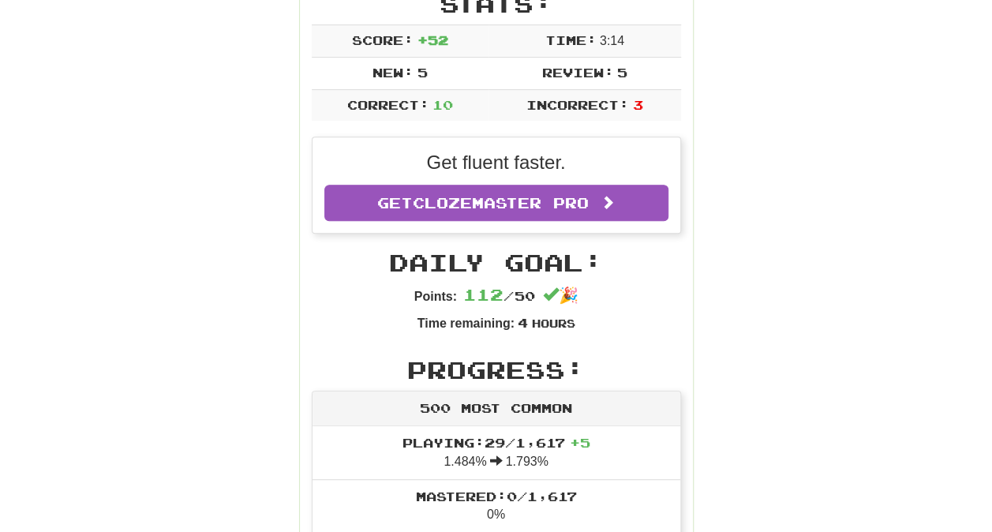
scroll to position [95, 0]
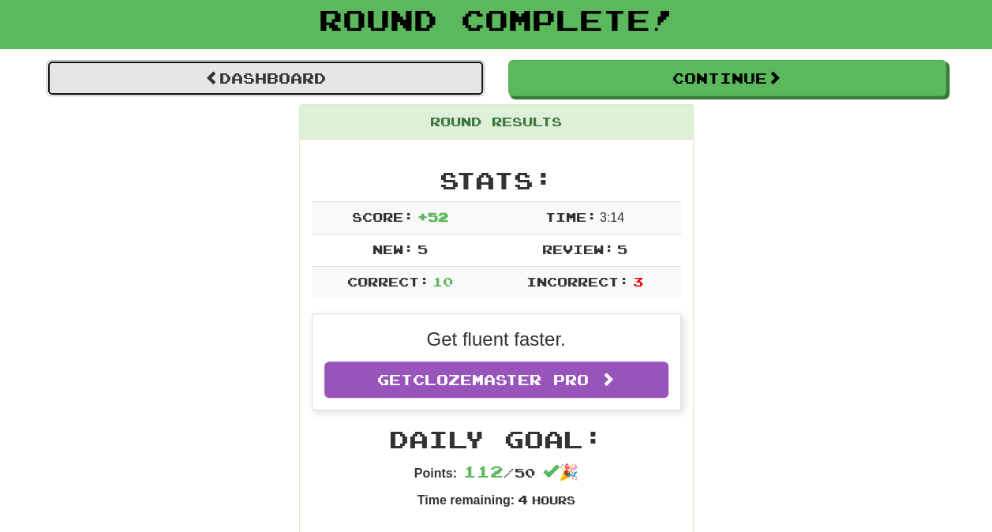
click at [185, 71] on link "Dashboard" at bounding box center [266, 78] width 438 height 36
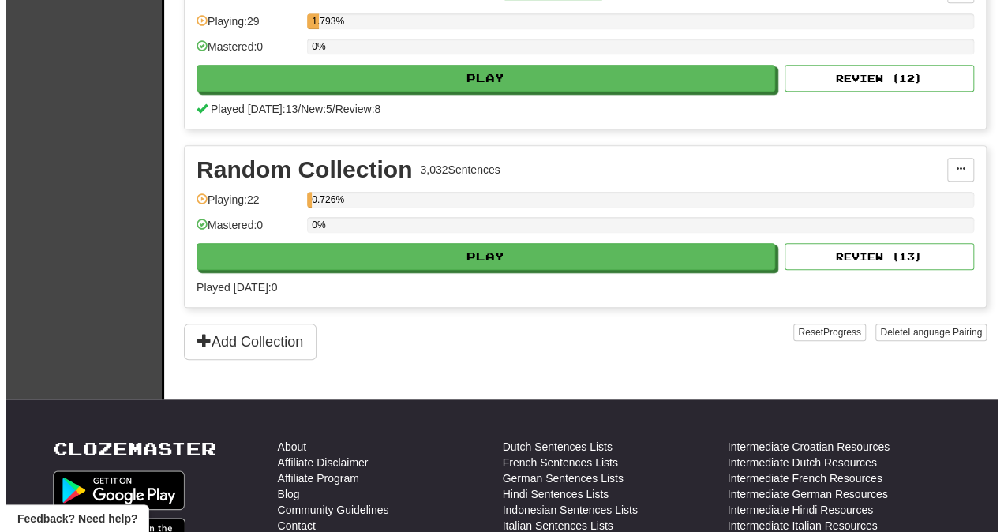
scroll to position [600, 0]
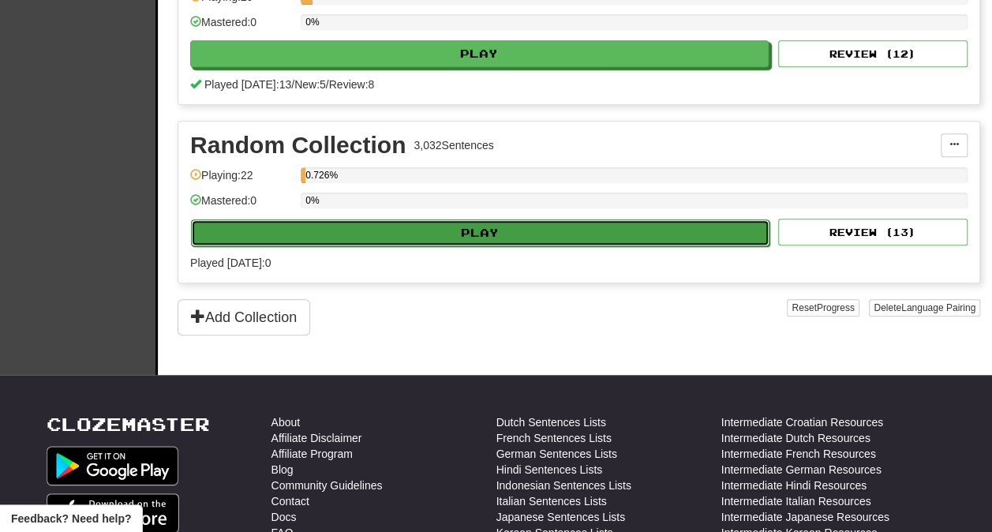
click at [391, 219] on button "Play" at bounding box center [480, 232] width 578 height 27
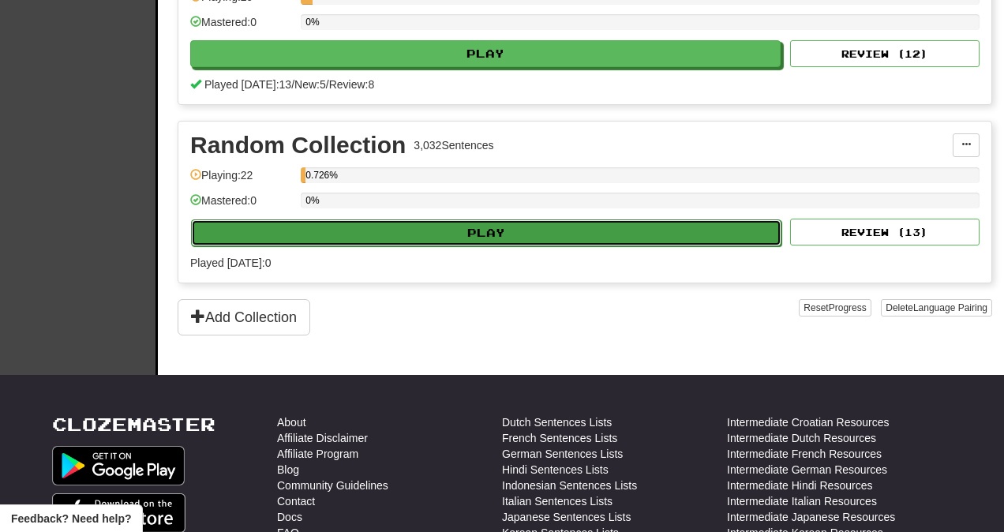
select select "**"
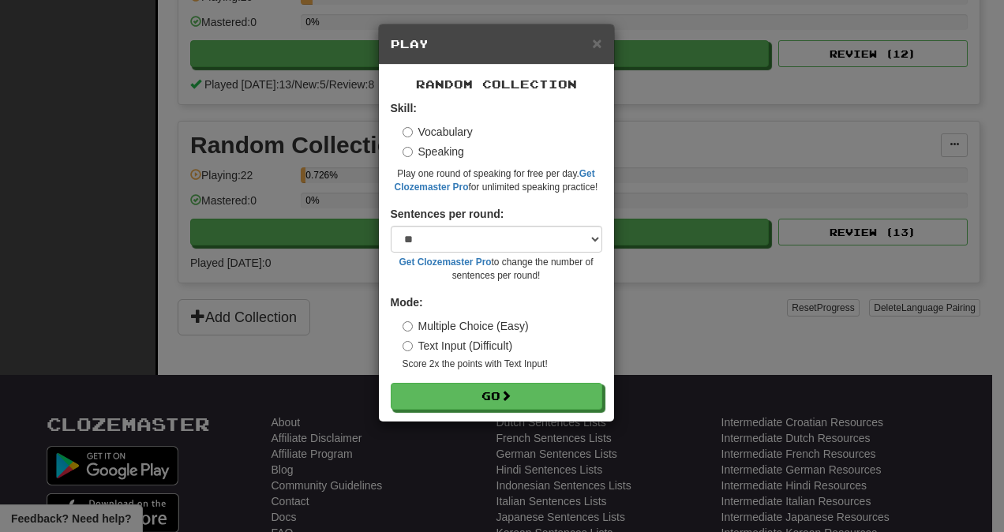
click at [406, 339] on label "Text Input (Difficult)" at bounding box center [457, 346] width 110 height 16
click at [537, 245] on select "* ** ** ** ** ** *** ********" at bounding box center [496, 239] width 211 height 27
click at [391, 226] on select "* ** ** ** ** ** *** ********" at bounding box center [496, 239] width 211 height 27
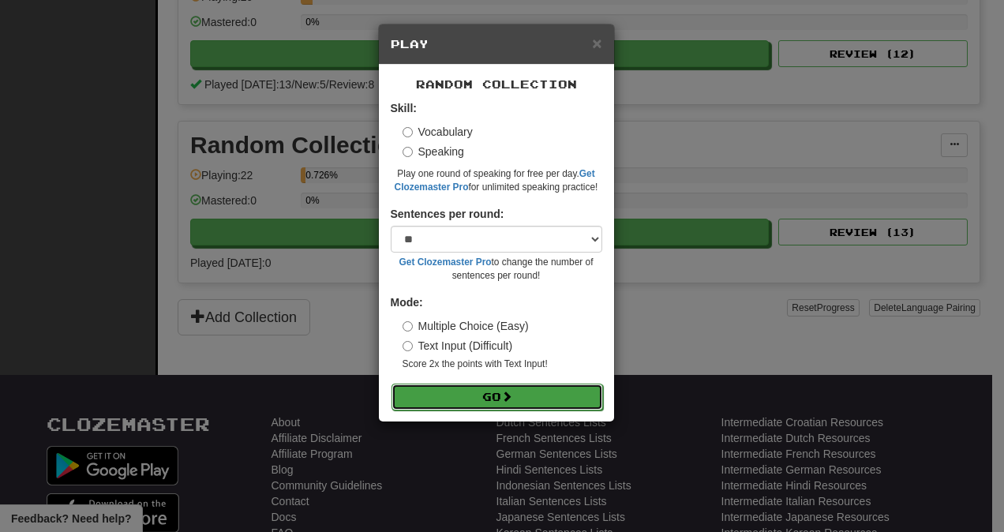
click at [519, 385] on button "Go" at bounding box center [496, 396] width 211 height 27
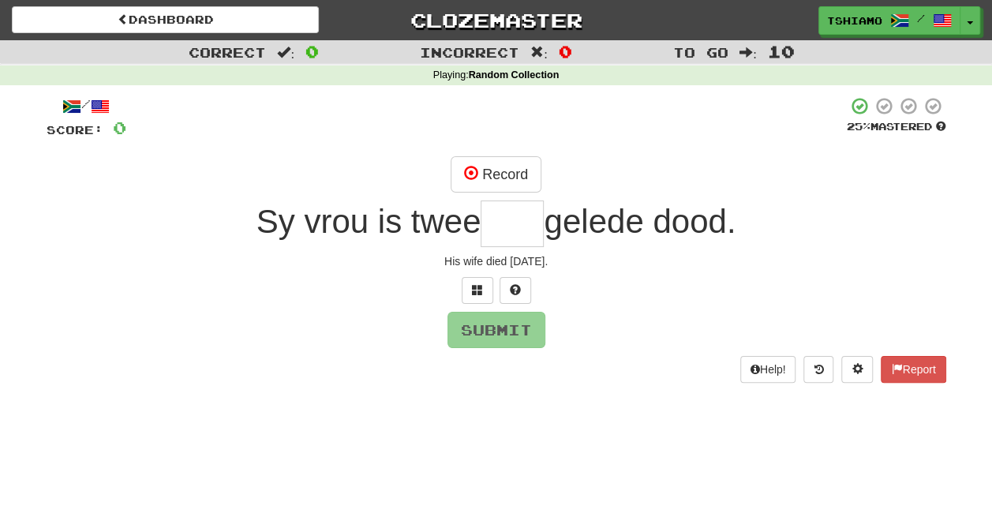
type input "*"
click at [519, 286] on span at bounding box center [515, 289] width 11 height 11
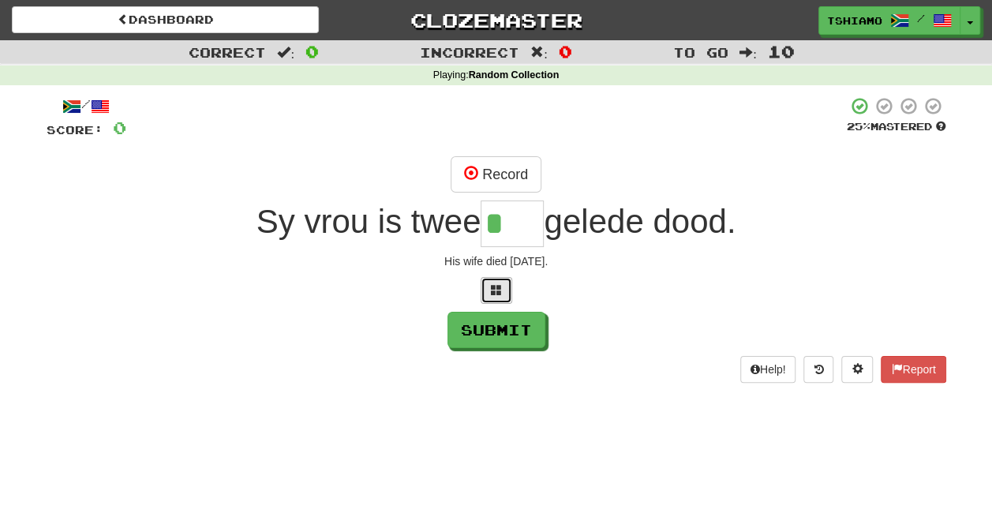
click at [494, 300] on button at bounding box center [496, 290] width 32 height 27
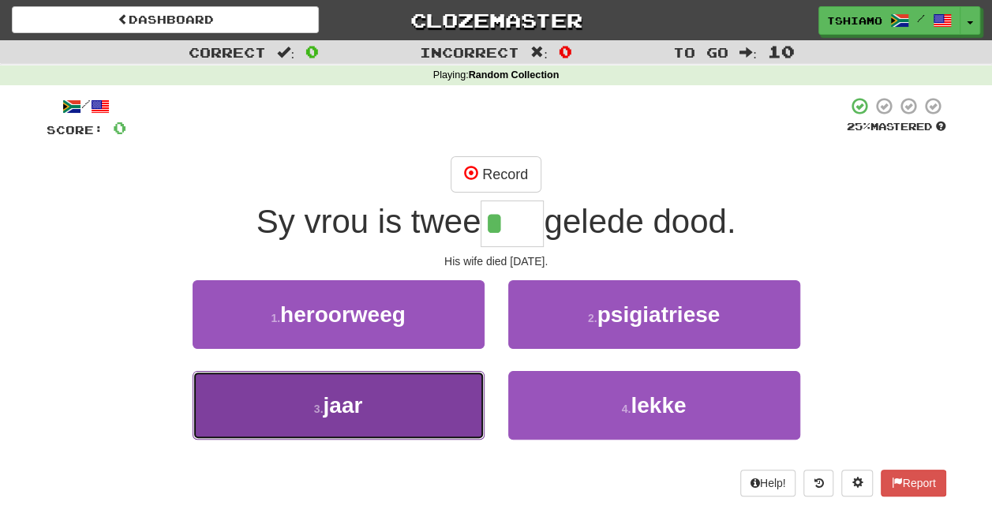
click at [445, 372] on button "3 . jaar" at bounding box center [339, 405] width 292 height 69
type input "****"
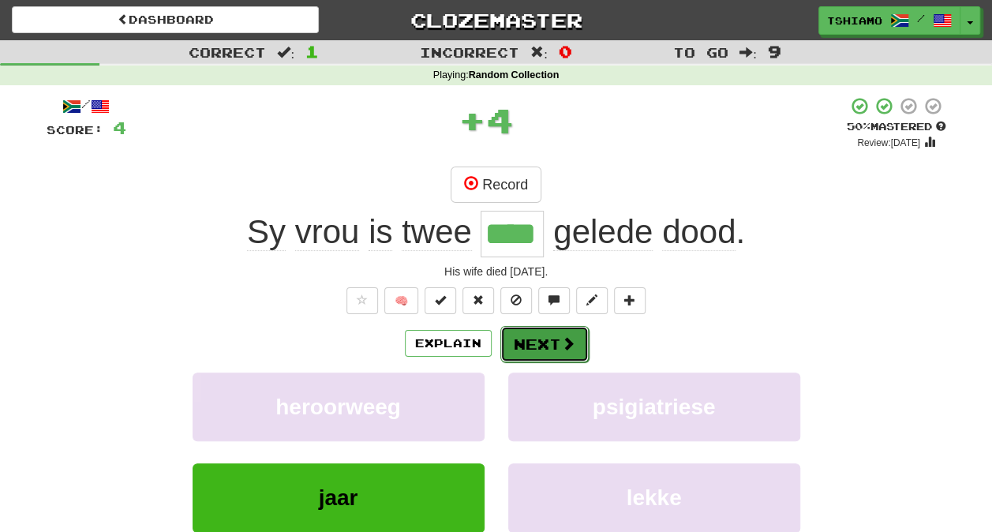
click at [511, 336] on button "Next" at bounding box center [544, 344] width 88 height 36
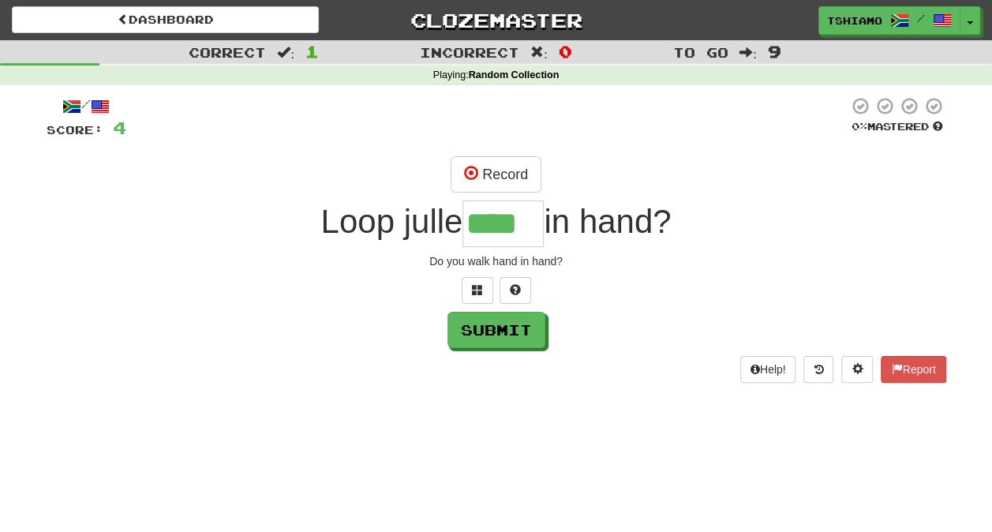
type input "****"
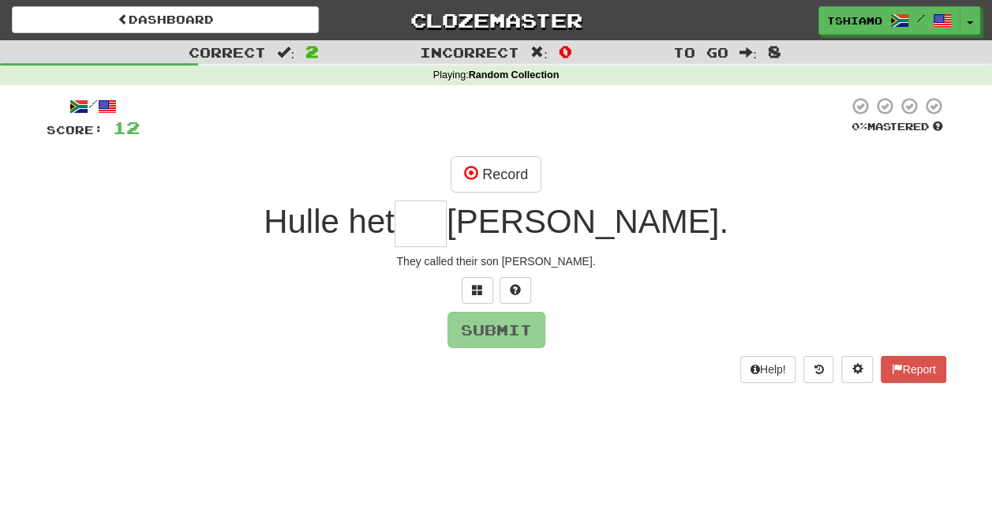
type input "*"
click at [524, 279] on button at bounding box center [515, 290] width 32 height 27
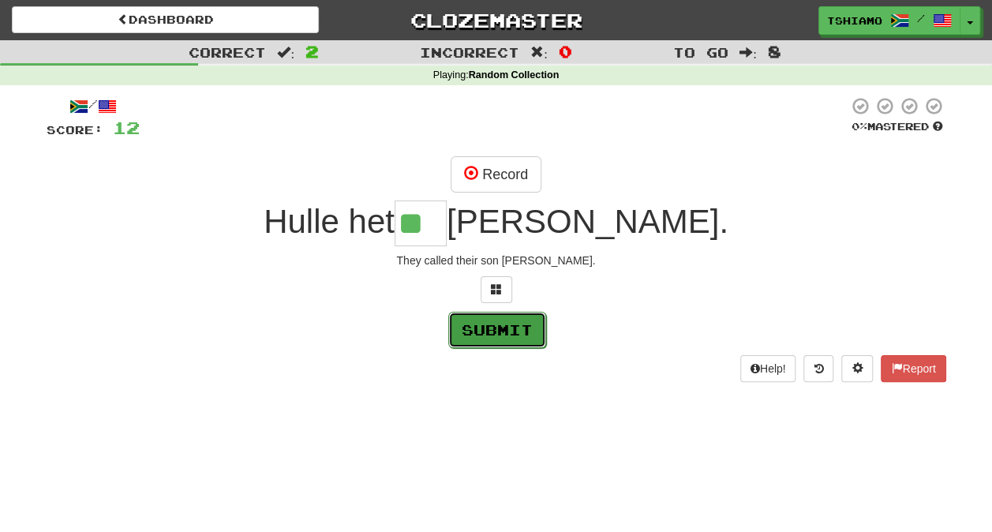
click at [501, 326] on button "Submit" at bounding box center [497, 330] width 98 height 36
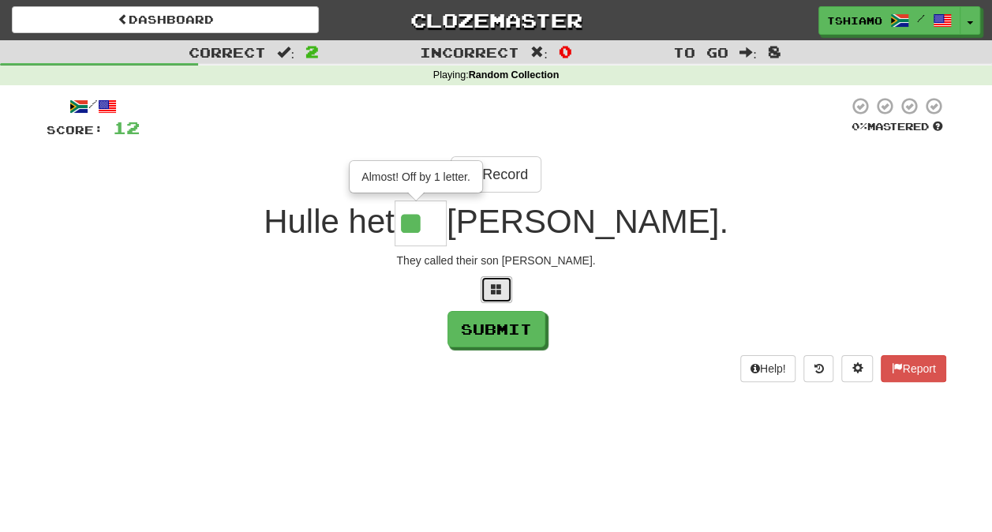
click at [500, 290] on span at bounding box center [496, 288] width 11 height 11
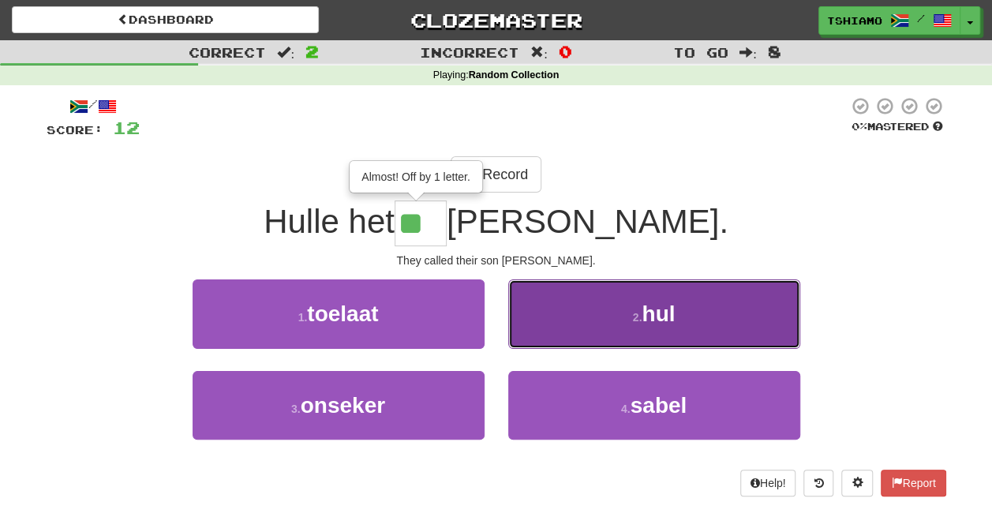
click at [560, 305] on button "2 . hul" at bounding box center [654, 313] width 292 height 69
type input "***"
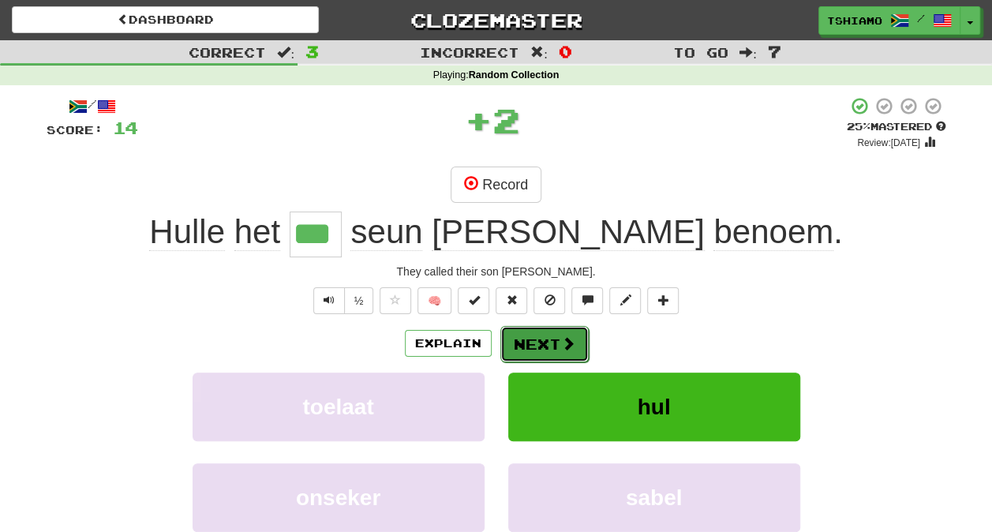
click at [544, 335] on button "Next" at bounding box center [544, 344] width 88 height 36
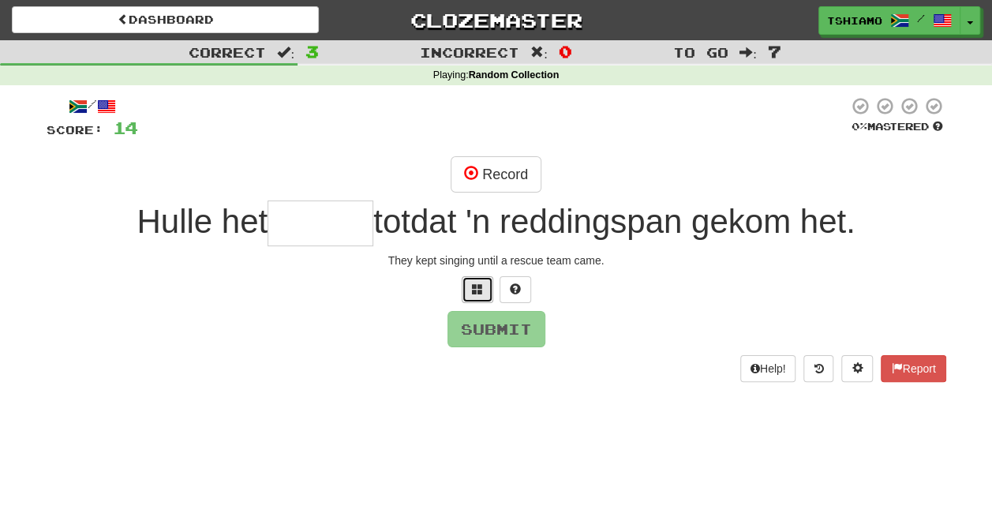
click at [465, 290] on button at bounding box center [478, 289] width 32 height 27
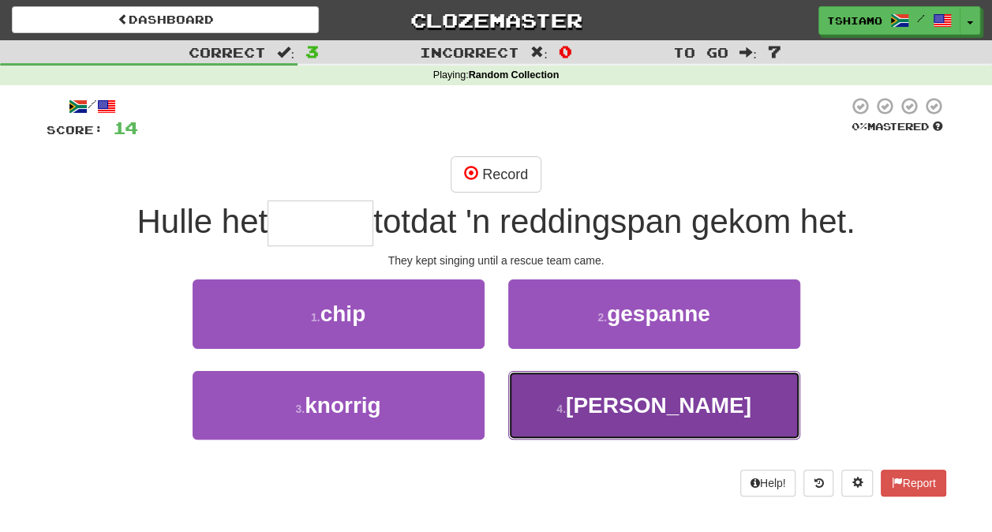
click at [574, 417] on button "4 . gesing" at bounding box center [654, 405] width 292 height 69
type input "******"
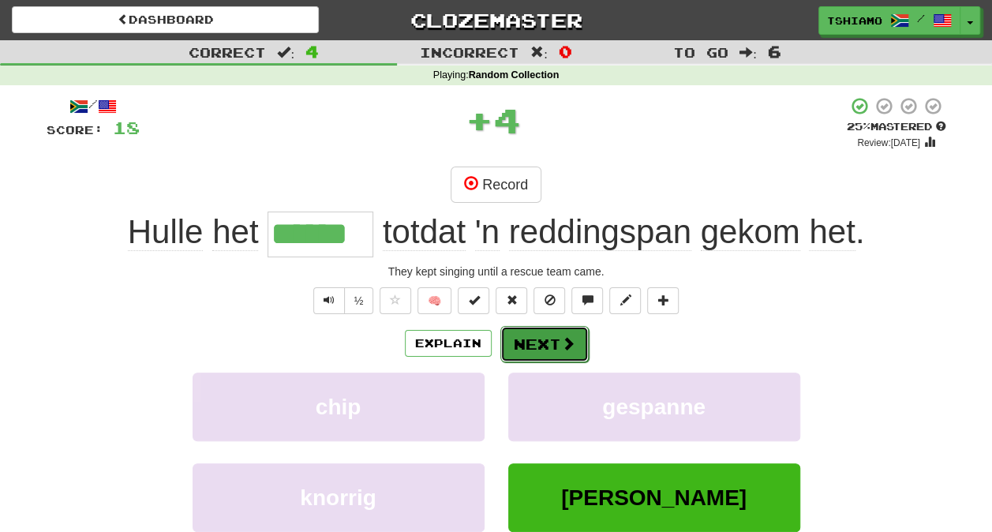
click at [525, 331] on button "Next" at bounding box center [544, 344] width 88 height 36
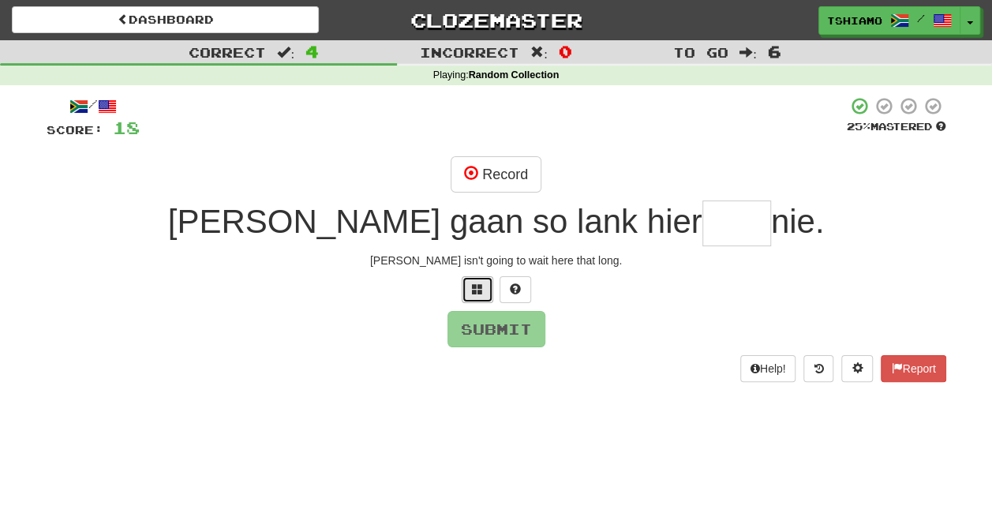
click at [489, 298] on button at bounding box center [478, 289] width 32 height 27
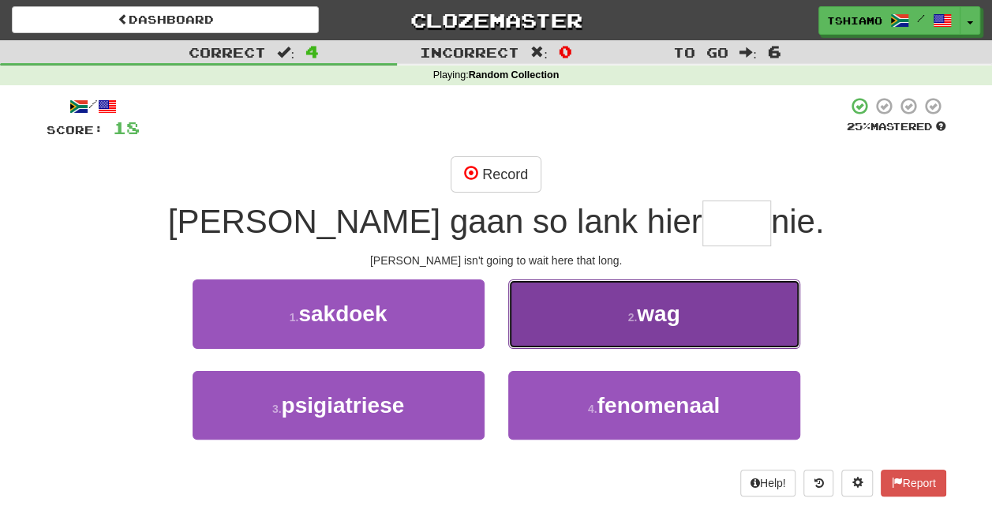
click at [551, 325] on button "2 . wag" at bounding box center [654, 313] width 292 height 69
type input "***"
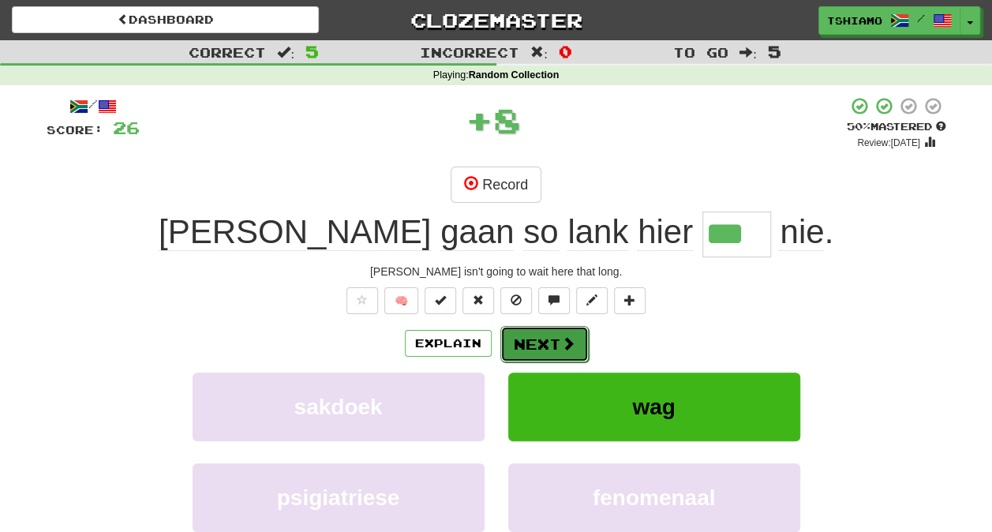
click at [548, 333] on button "Next" at bounding box center [544, 344] width 88 height 36
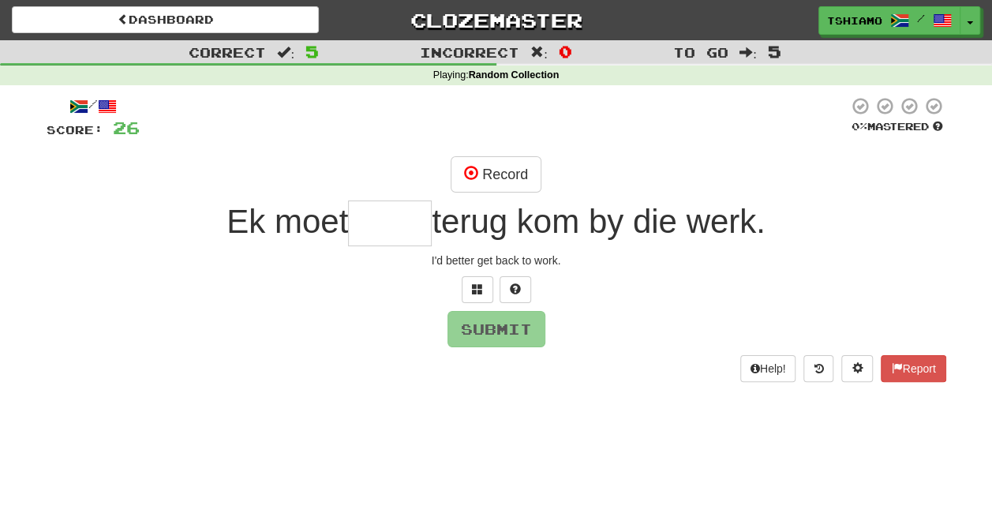
click at [391, 224] on input "text" at bounding box center [390, 223] width 84 height 46
type input "*"
click at [473, 283] on span at bounding box center [477, 288] width 11 height 11
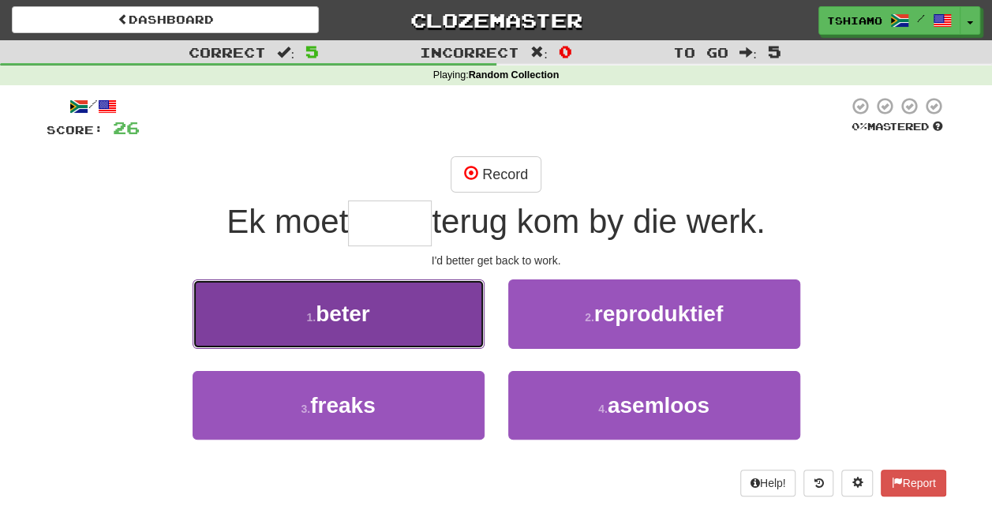
click at [453, 308] on button "1 . beter" at bounding box center [339, 313] width 292 height 69
type input "*****"
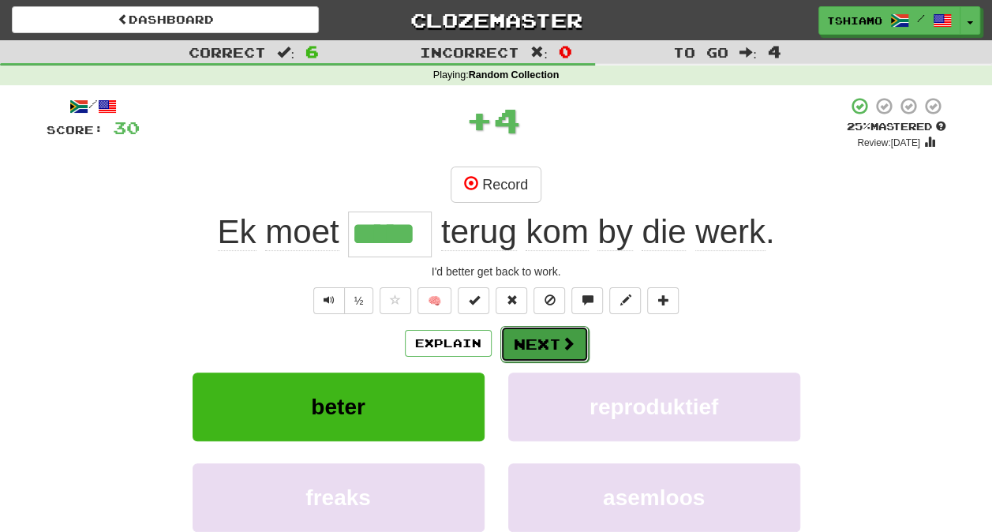
click at [532, 339] on button "Next" at bounding box center [544, 344] width 88 height 36
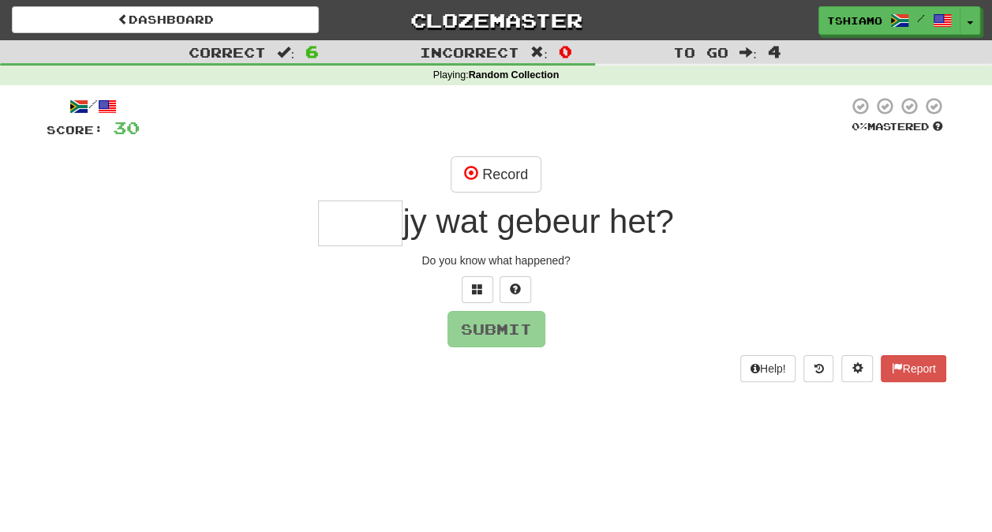
type input "*"
click at [472, 291] on span at bounding box center [477, 288] width 11 height 11
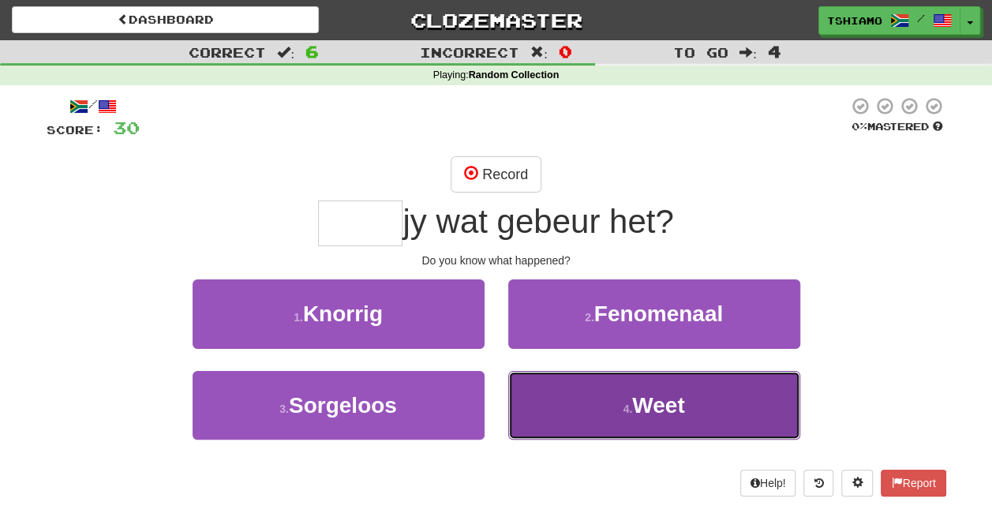
click at [584, 395] on button "4 . Weet" at bounding box center [654, 405] width 292 height 69
type input "****"
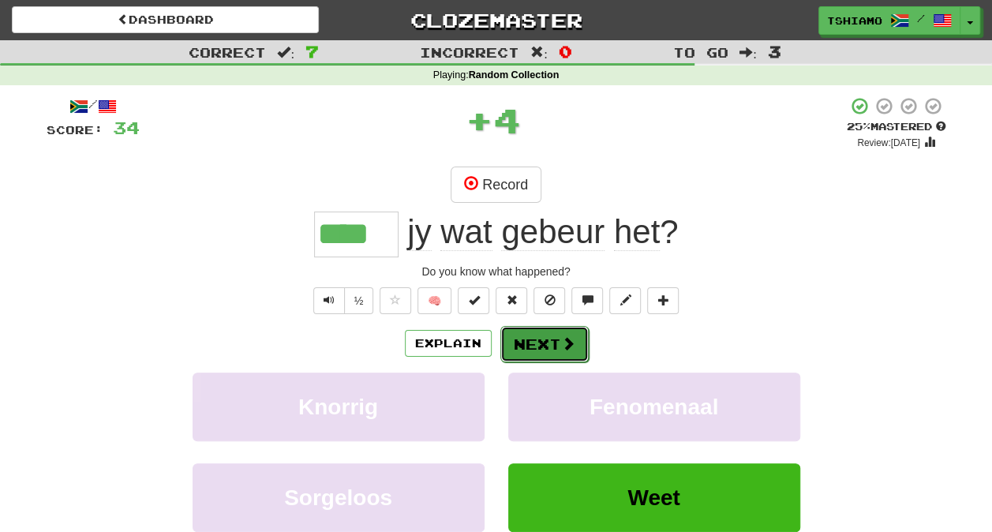
click at [548, 349] on button "Next" at bounding box center [544, 344] width 88 height 36
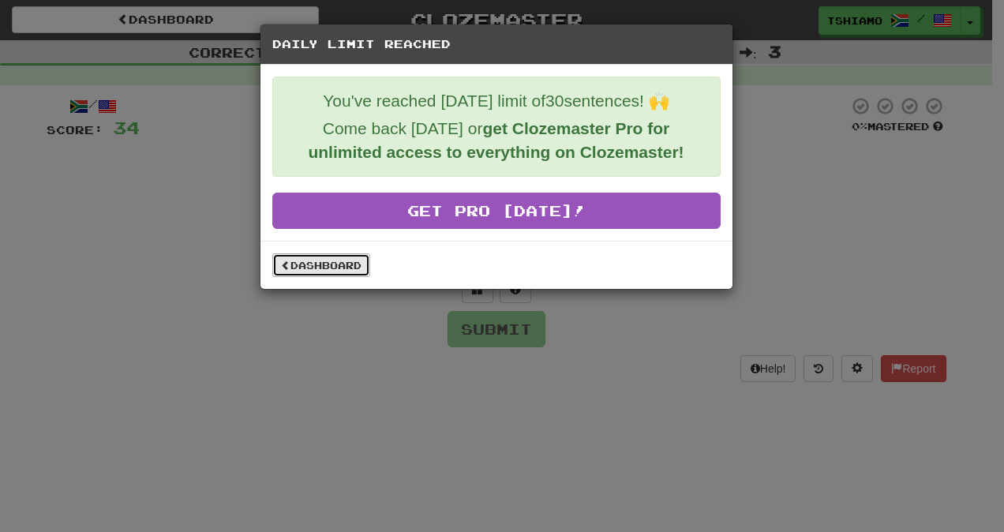
click at [338, 261] on link "Dashboard" at bounding box center [321, 265] width 98 height 24
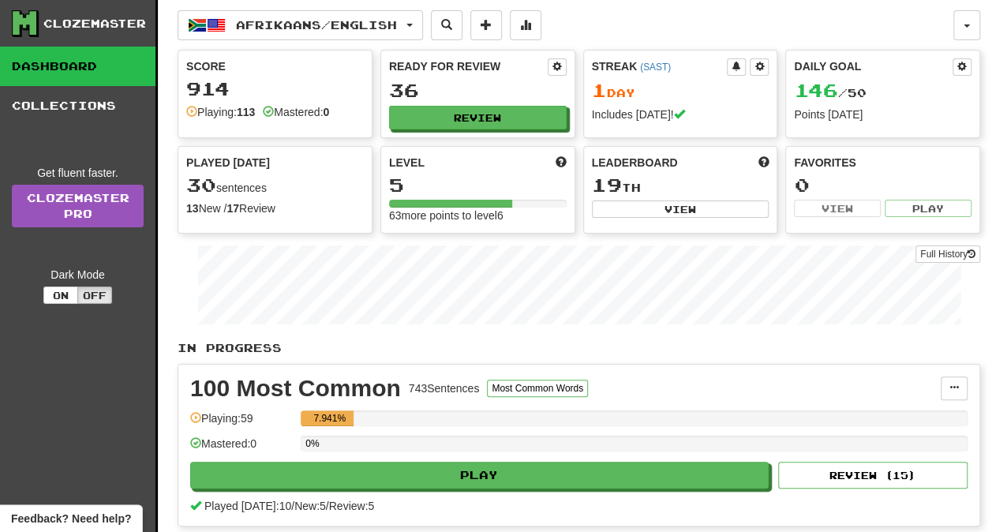
click at [677, 380] on div "100 Most Common 743 Sentences Most Common Words" at bounding box center [565, 388] width 750 height 24
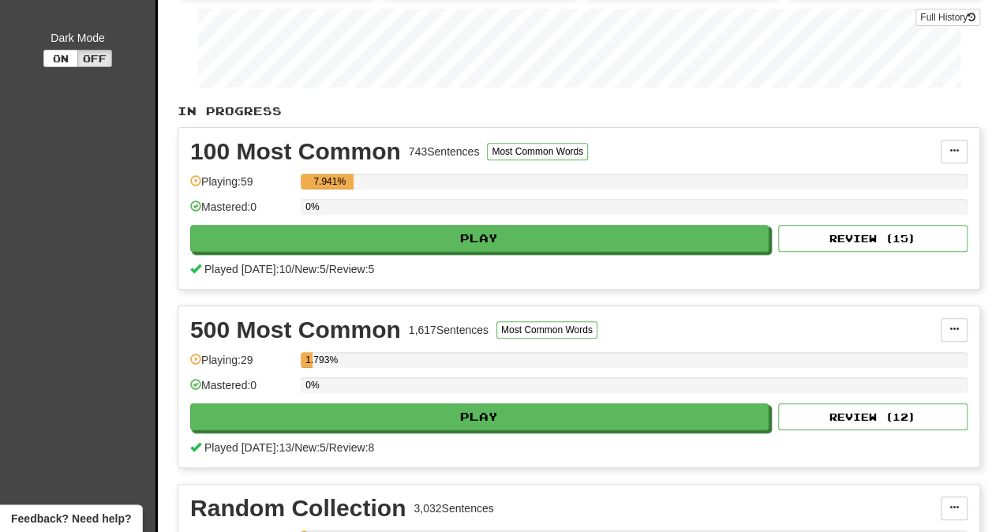
scroll to position [235, 0]
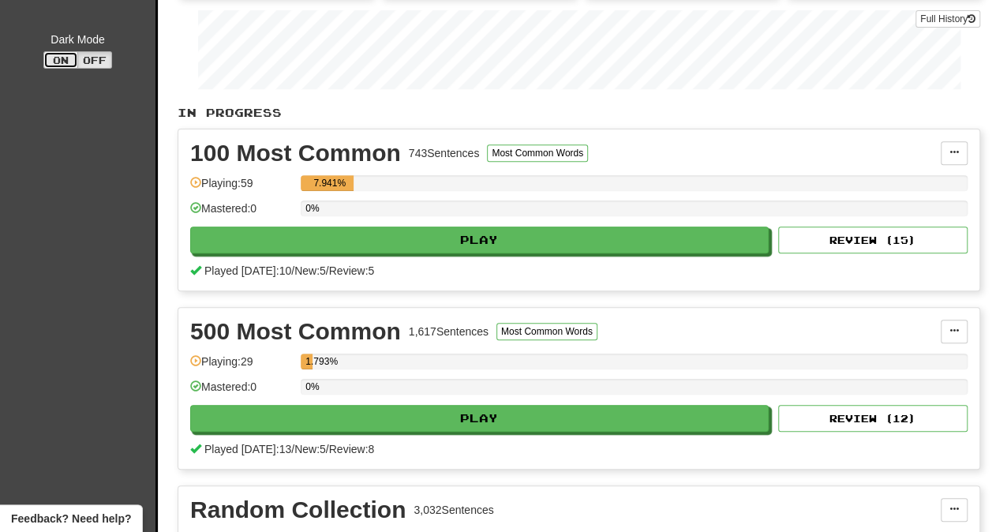
click at [47, 57] on button "On" at bounding box center [60, 59] width 35 height 17
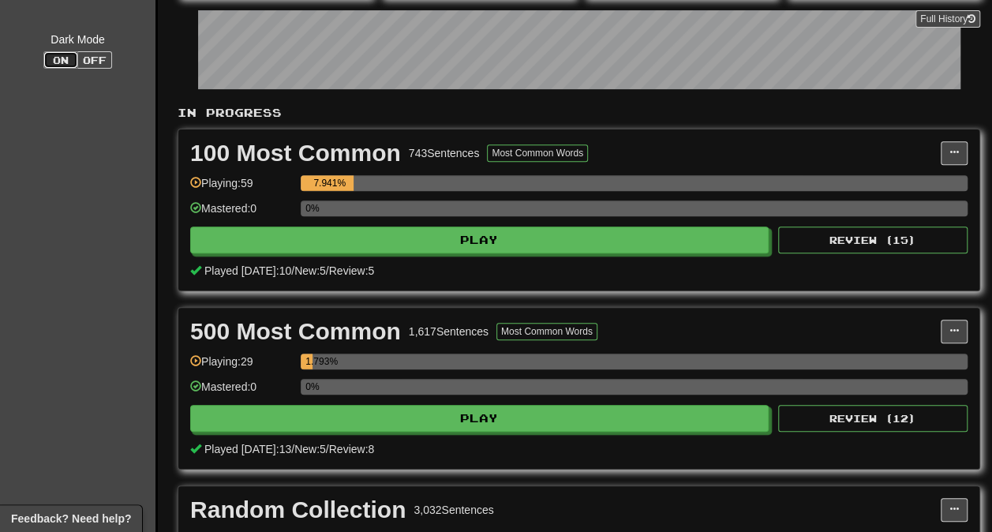
click at [47, 57] on button "On" at bounding box center [60, 59] width 35 height 17
click at [91, 58] on button "Off" at bounding box center [94, 59] width 35 height 17
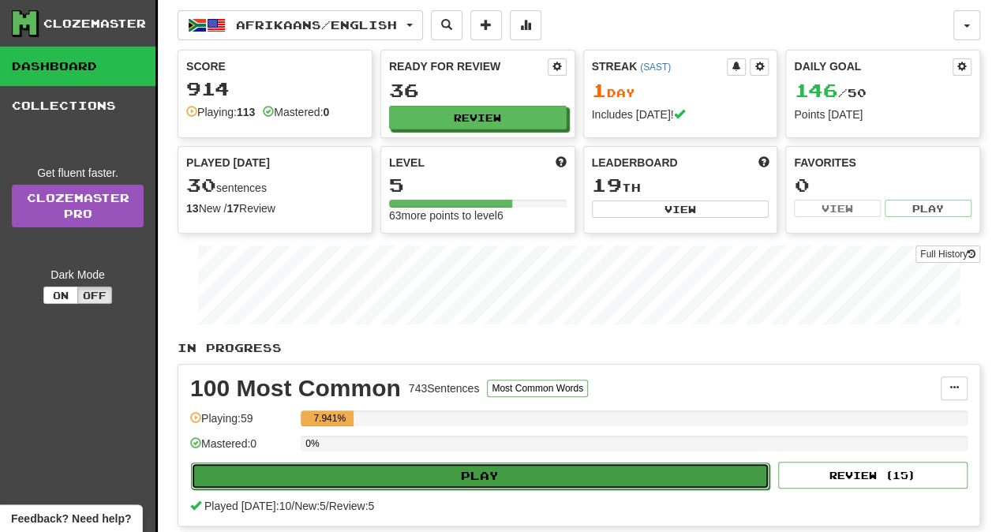
click at [526, 462] on button "Play" at bounding box center [480, 475] width 578 height 27
select select "**"
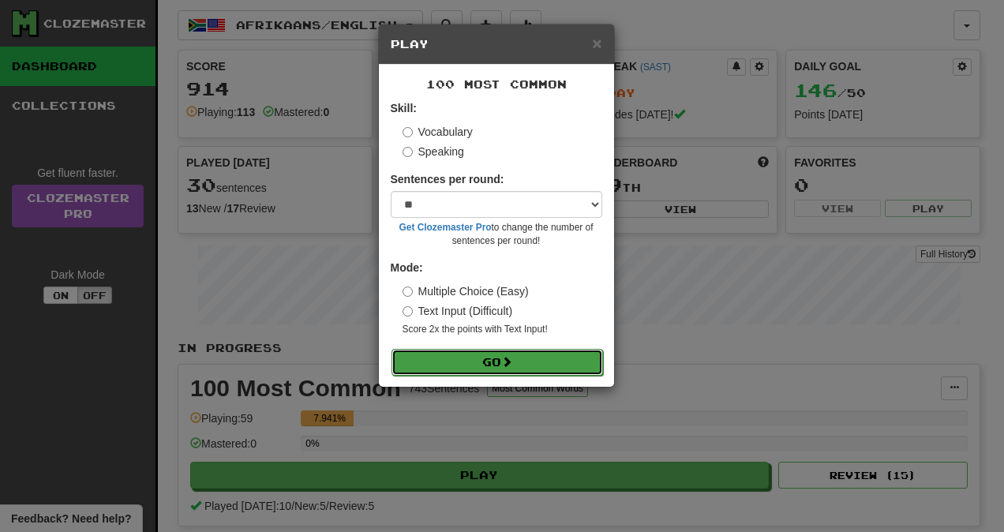
click at [480, 368] on button "Go" at bounding box center [496, 362] width 211 height 27
